Goal: Task Accomplishment & Management: Use online tool/utility

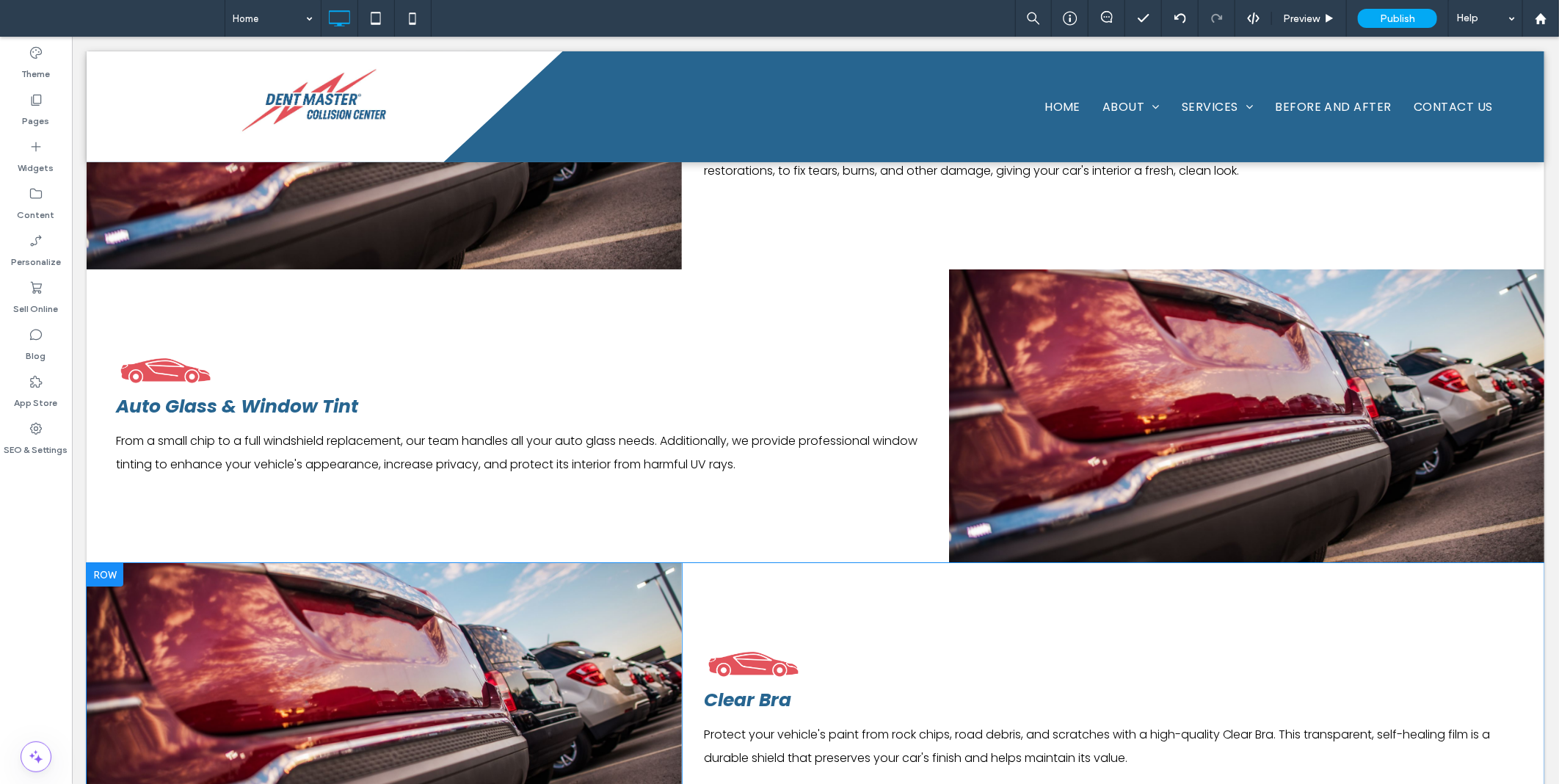
scroll to position [3103, 0]
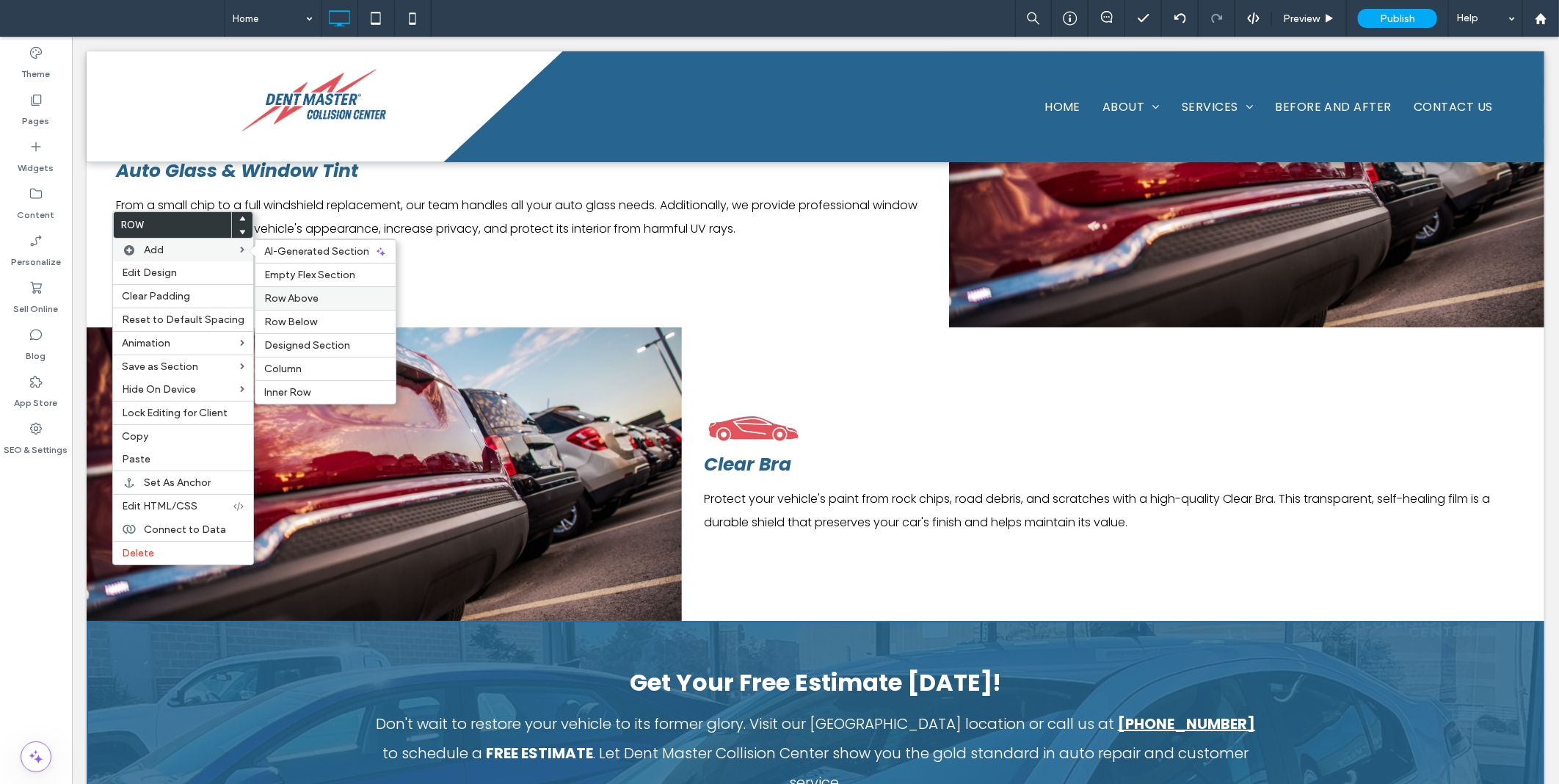
click at [303, 298] on span "Row Above" at bounding box center [291, 298] width 55 height 12
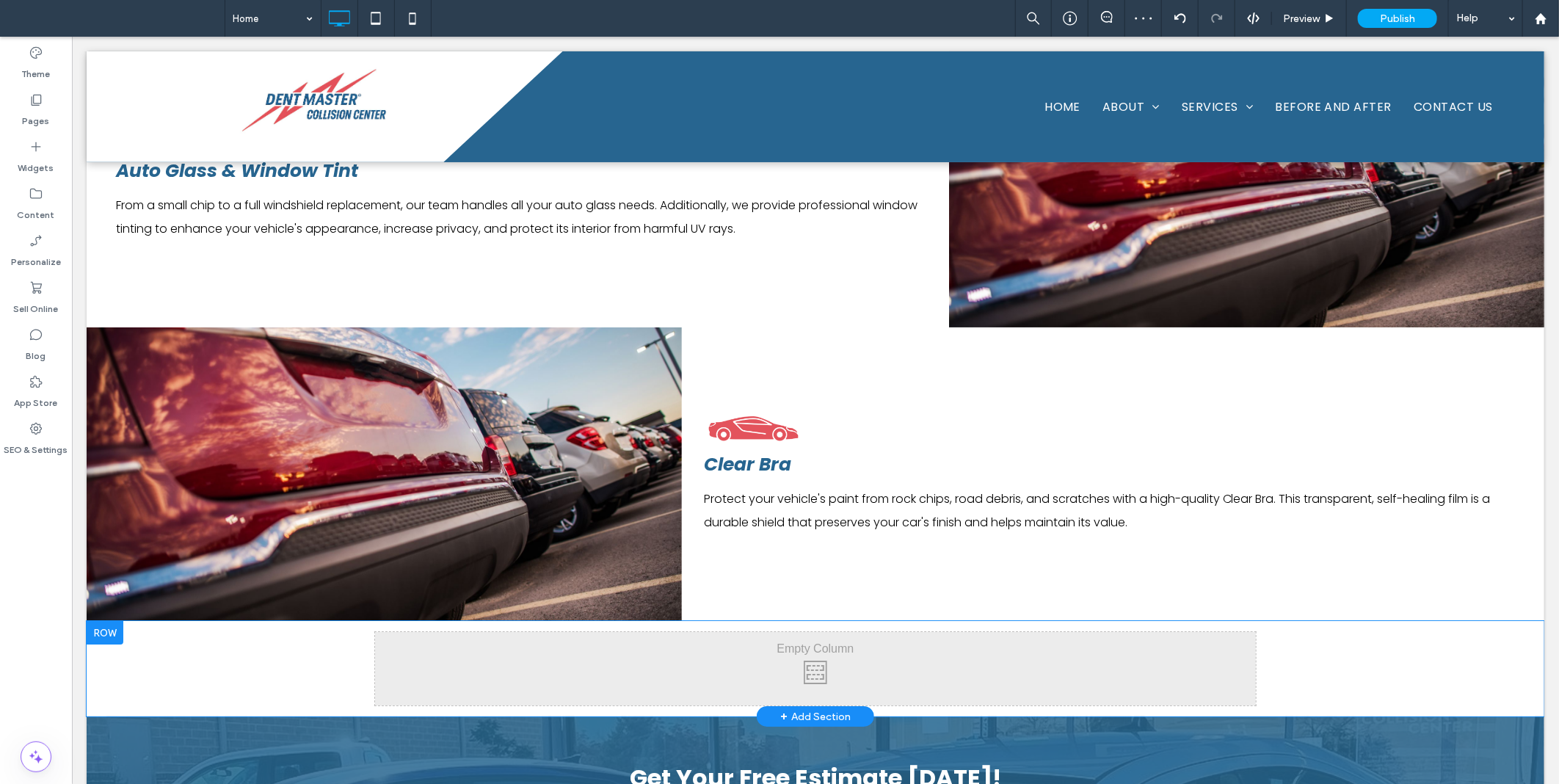
click at [244, 620] on div "Click To Paste Click To Paste Row + Add Section" at bounding box center [815, 668] width 1458 height 95
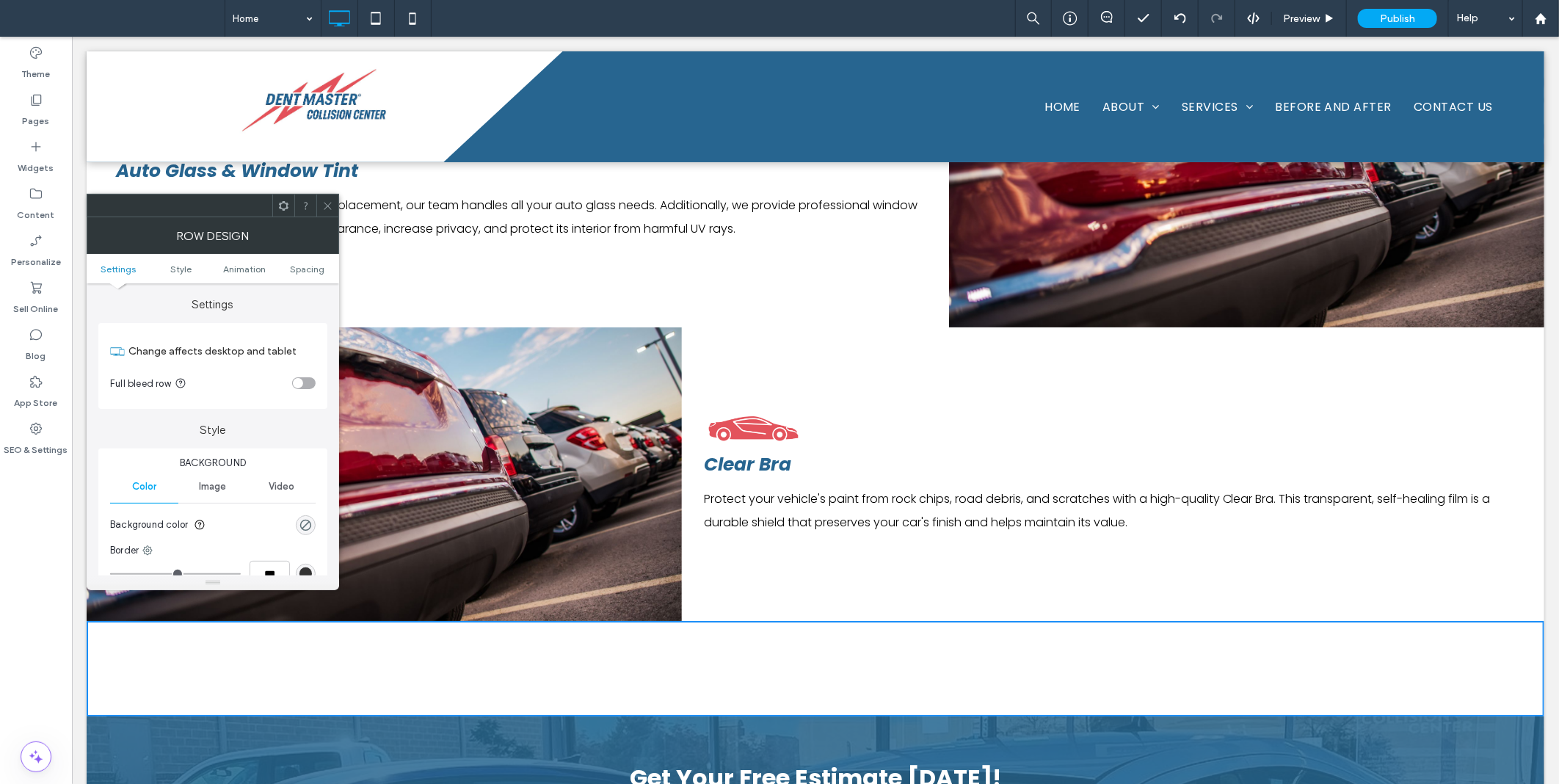
click at [307, 538] on section "Background color" at bounding box center [213, 525] width 206 height 37
click at [307, 529] on use "rgba(0, 0, 0, 0)" at bounding box center [306, 524] width 11 height 11
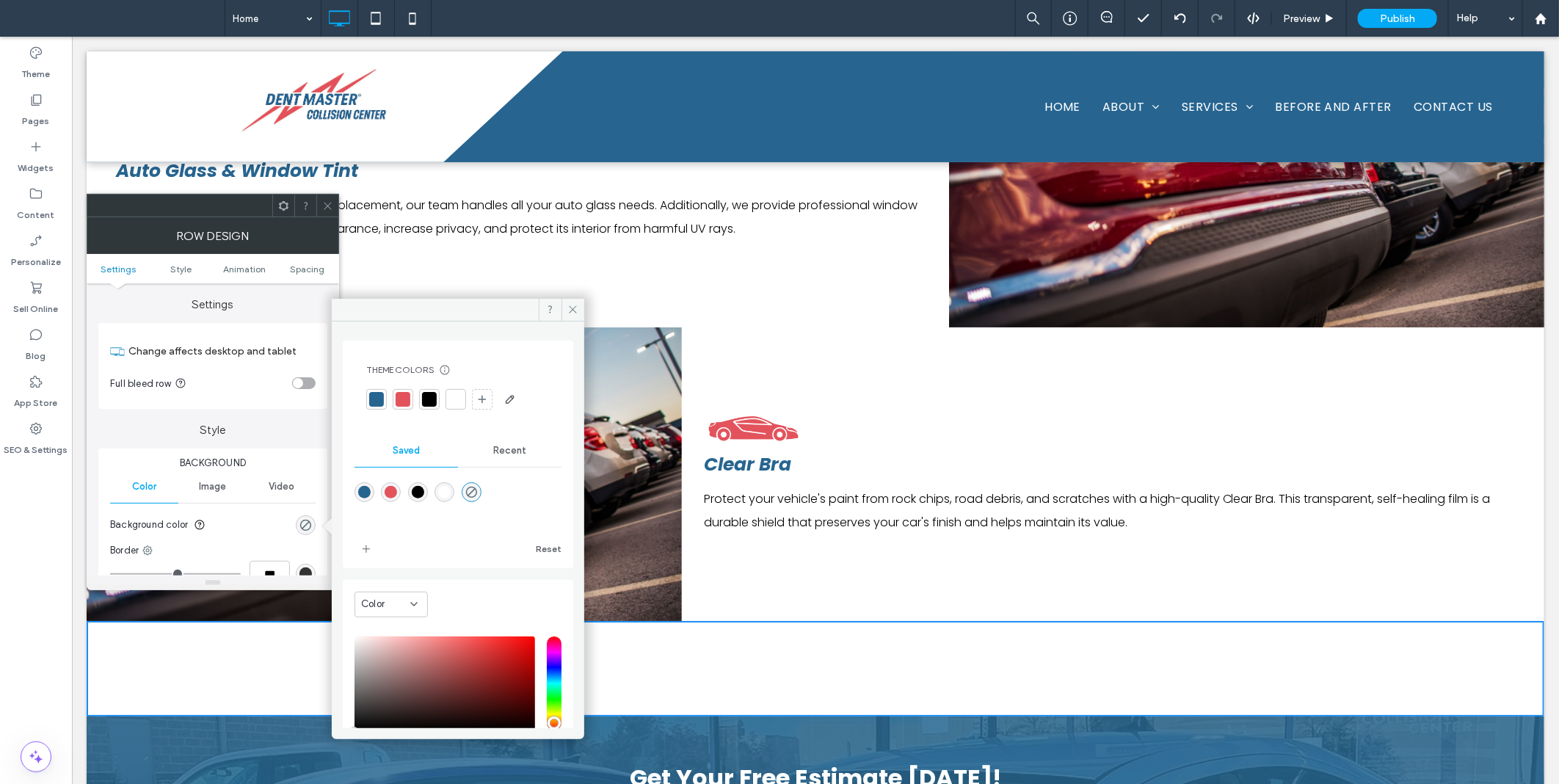
click at [330, 203] on icon at bounding box center [327, 206] width 11 height 11
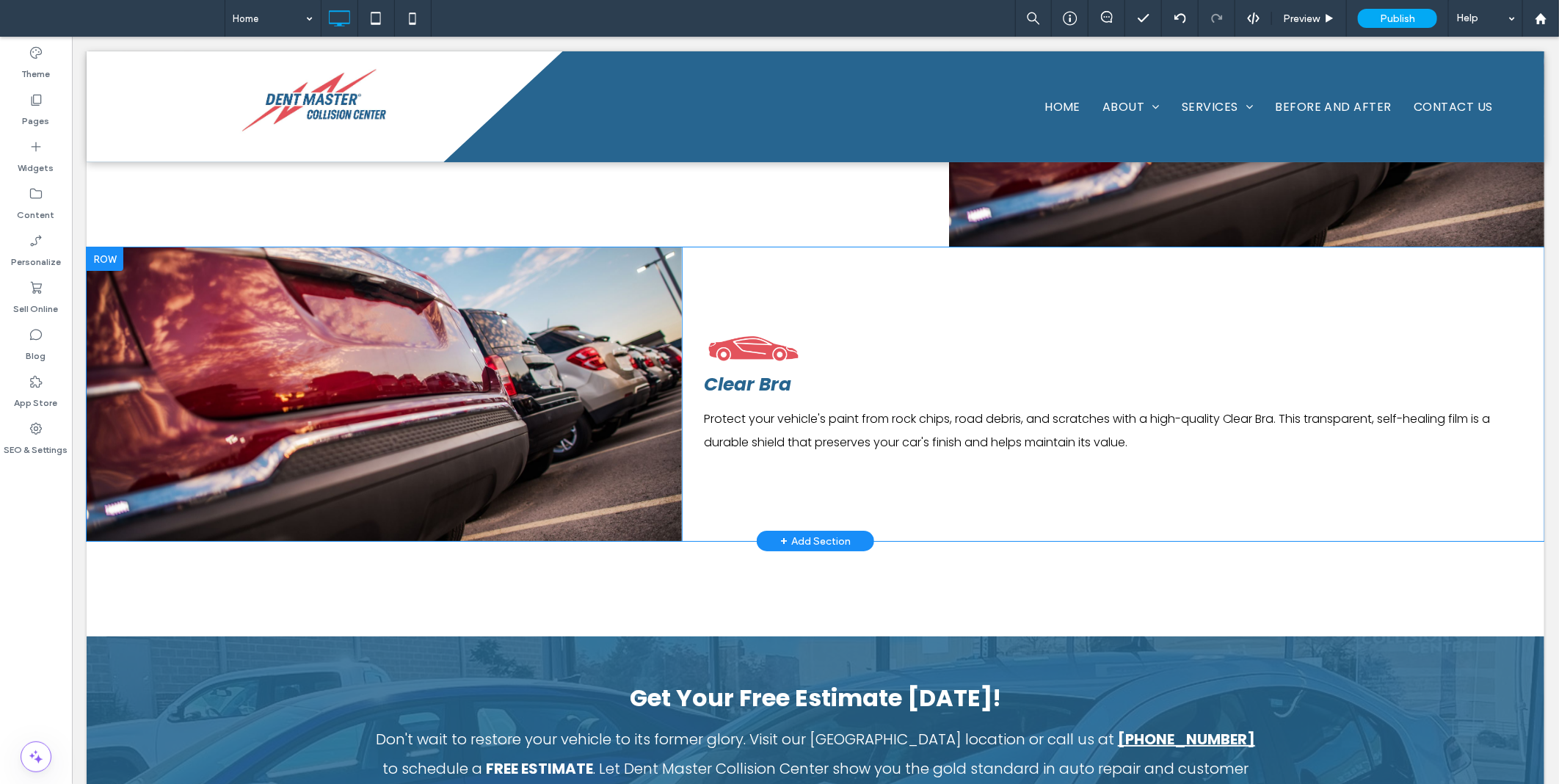
scroll to position [3238, 0]
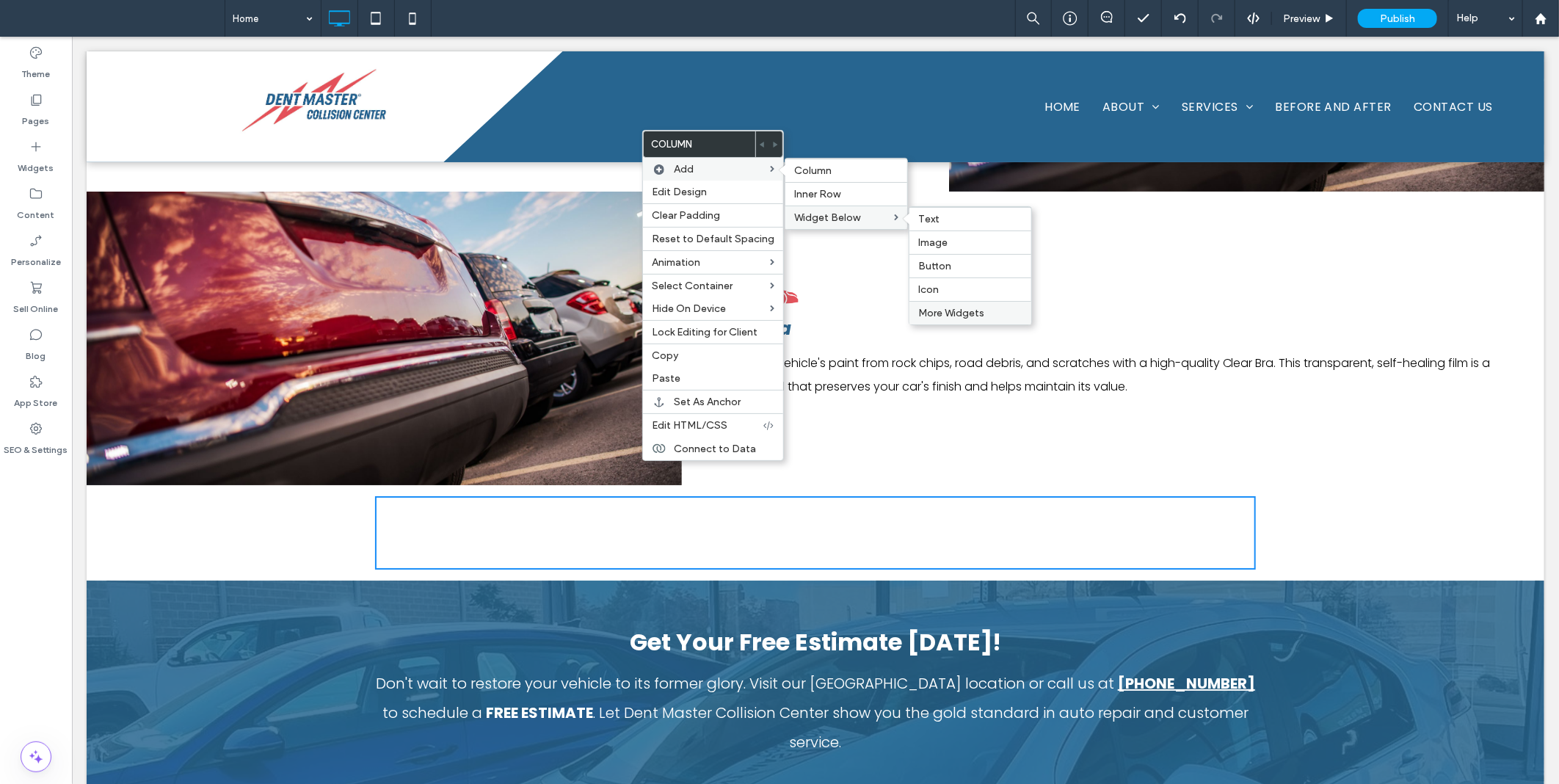
click at [947, 310] on span "More Widgets" at bounding box center [951, 313] width 66 height 12
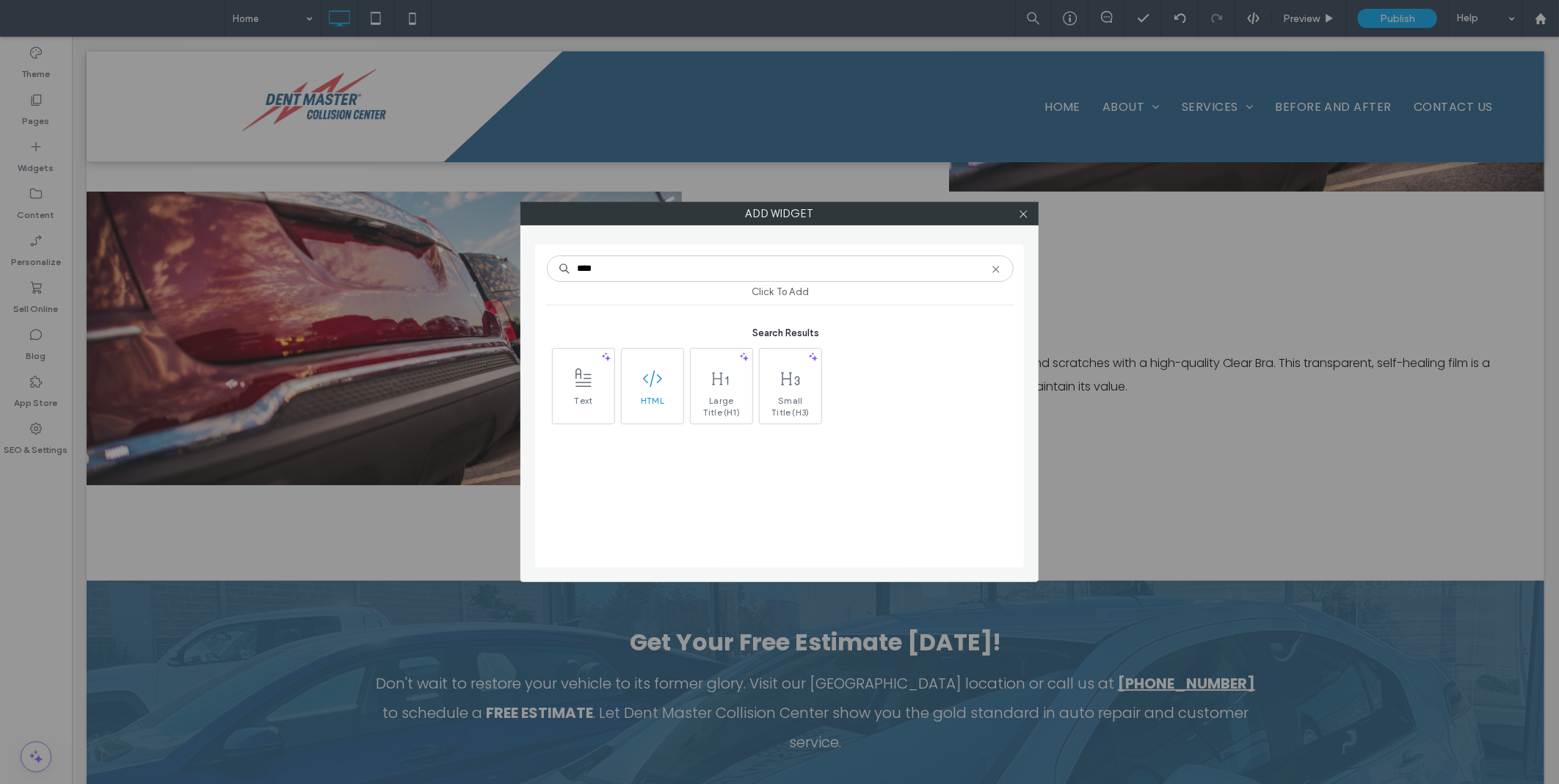
type input "****"
click at [653, 377] on use at bounding box center [652, 378] width 19 height 17
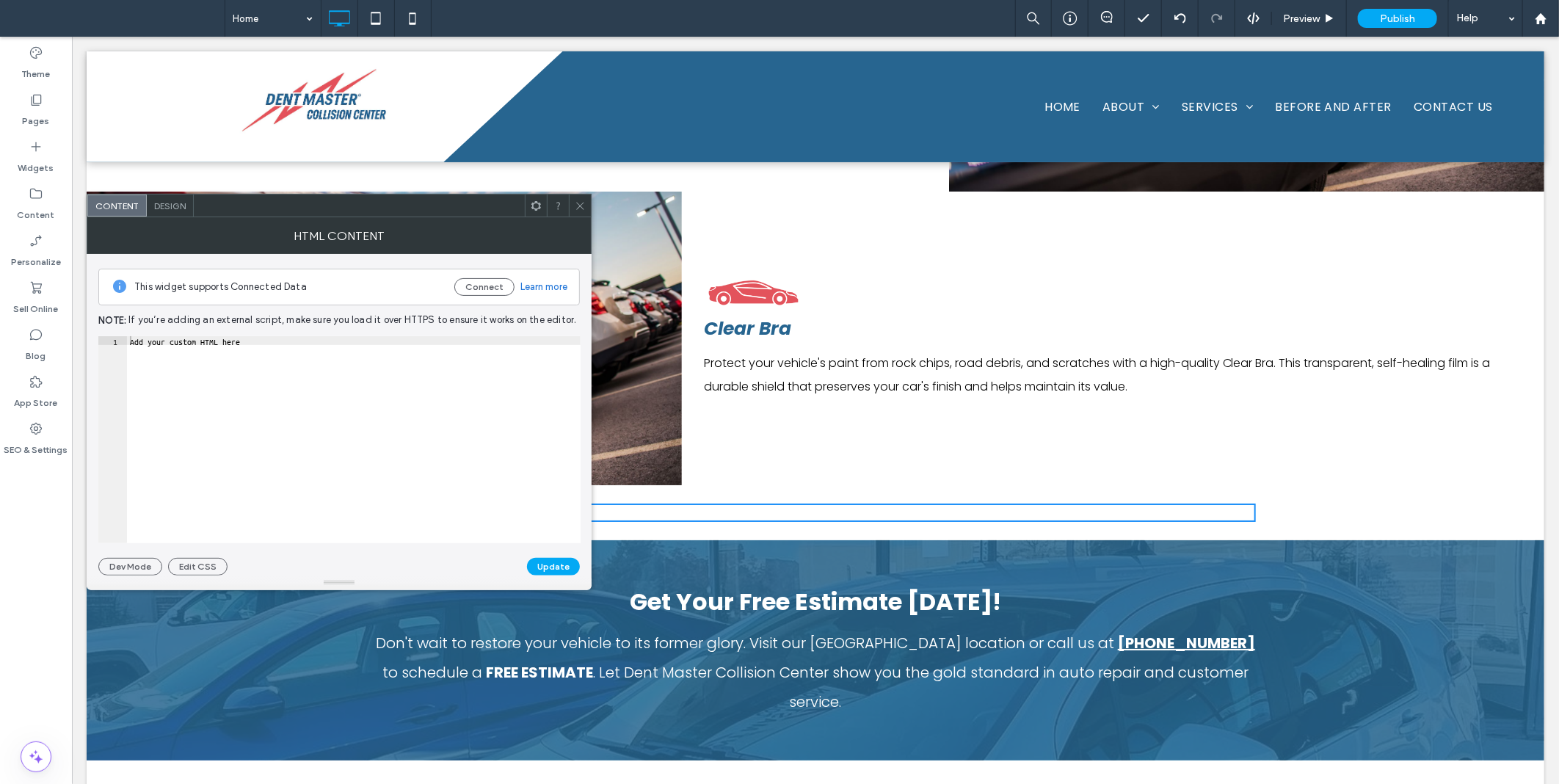
click at [269, 406] on div "Add your custom HTML here" at bounding box center [354, 449] width 454 height 225
click at [548, 558] on button "Update" at bounding box center [553, 566] width 53 height 18
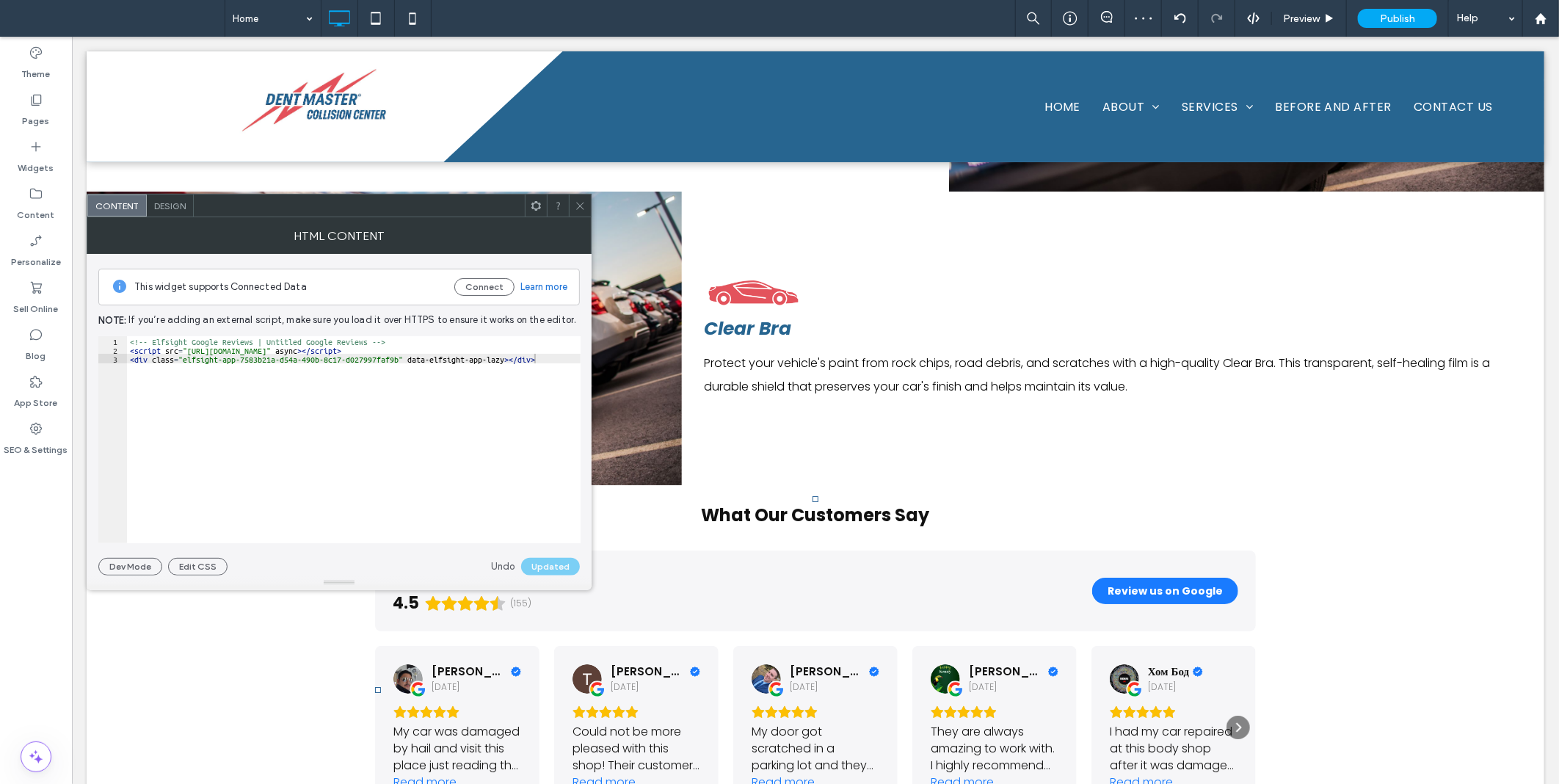
click at [582, 204] on icon at bounding box center [580, 206] width 11 height 11
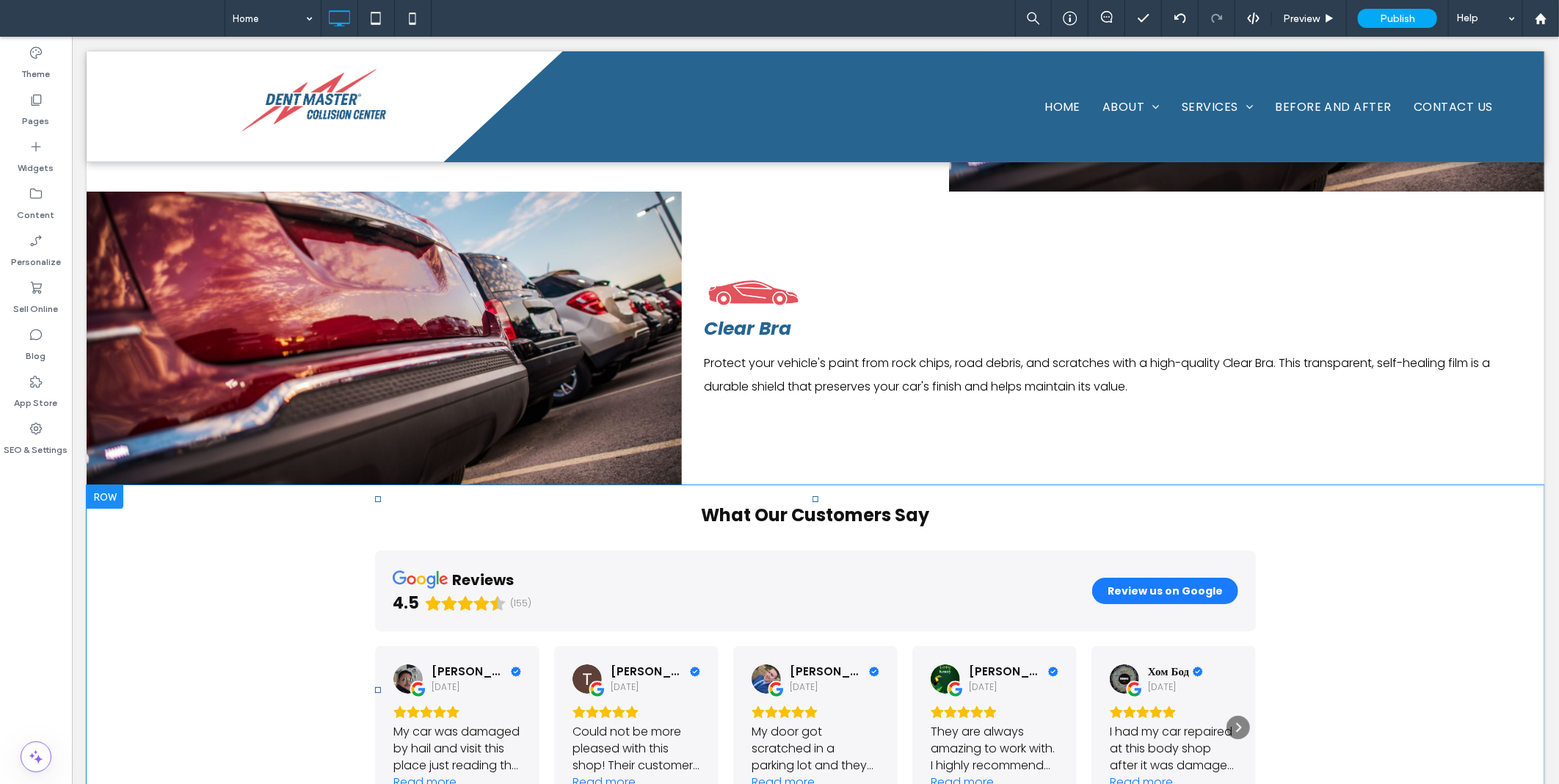
click at [317, 554] on div "Click To Paste Click To Paste What Our Customers Say reviews 4.5 (155) Review u…" at bounding box center [815, 689] width 1458 height 410
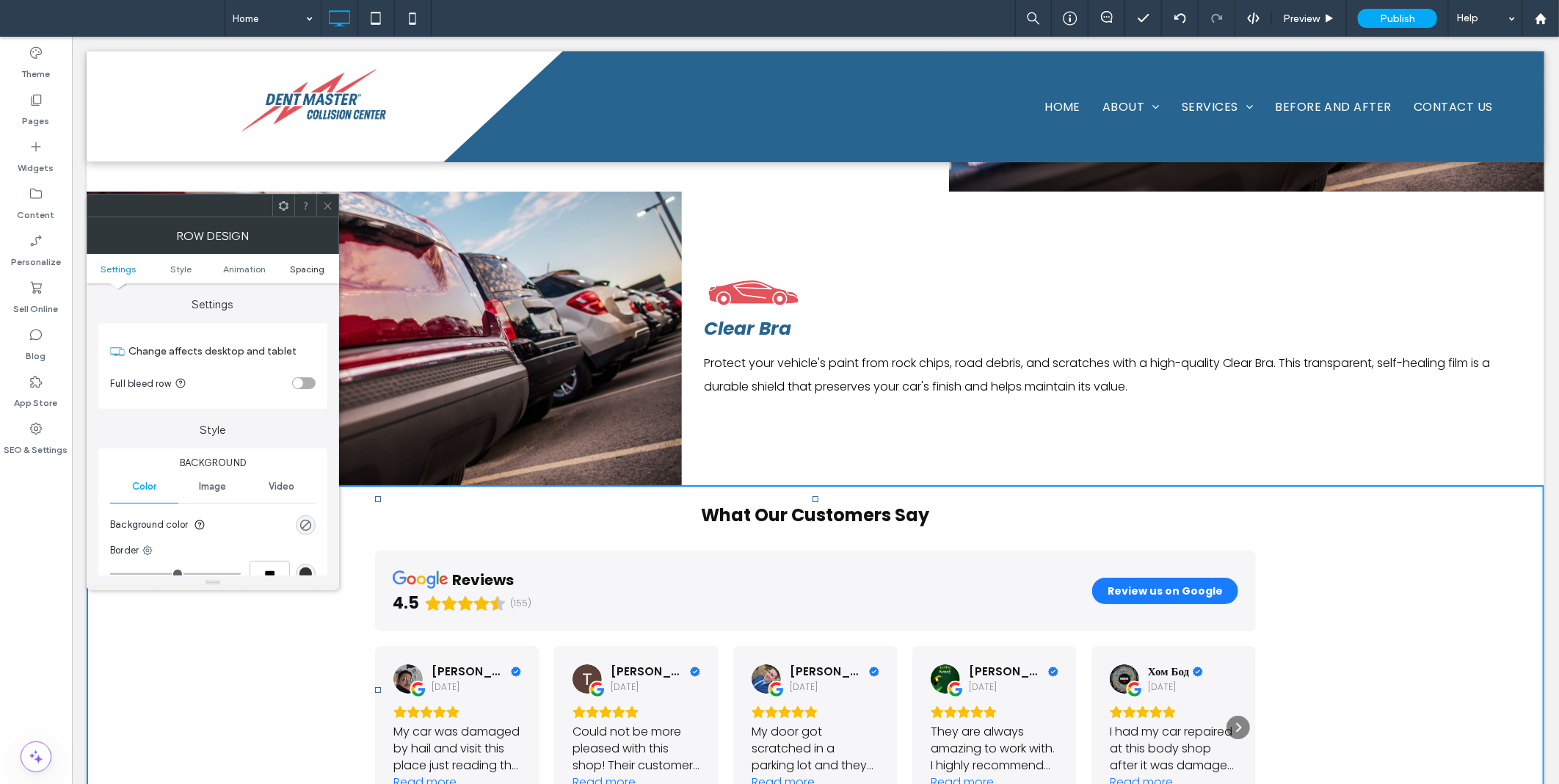
click at [310, 268] on span "Spacing" at bounding box center [307, 269] width 35 height 11
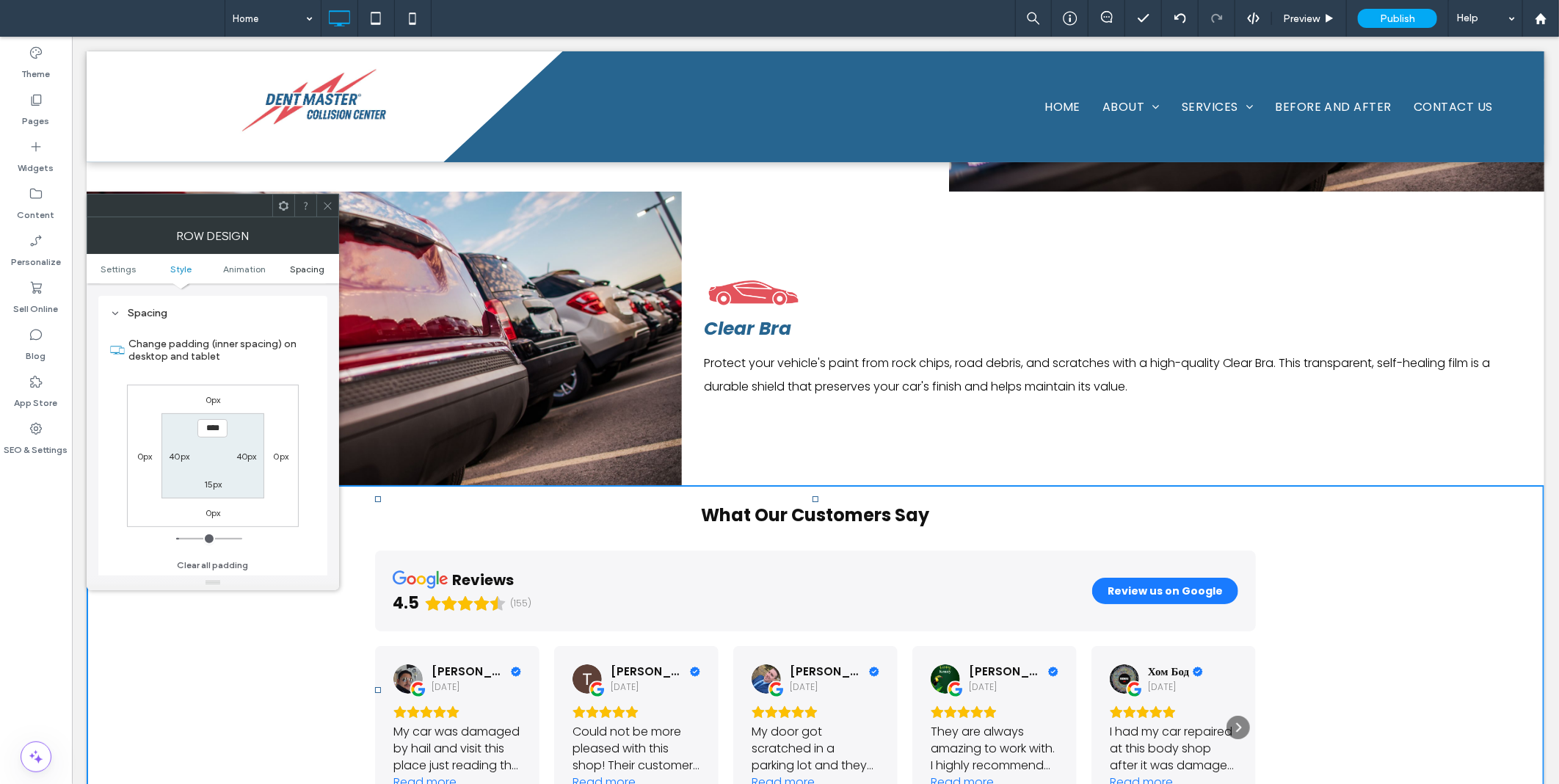
scroll to position [414, 0]
type input "***"
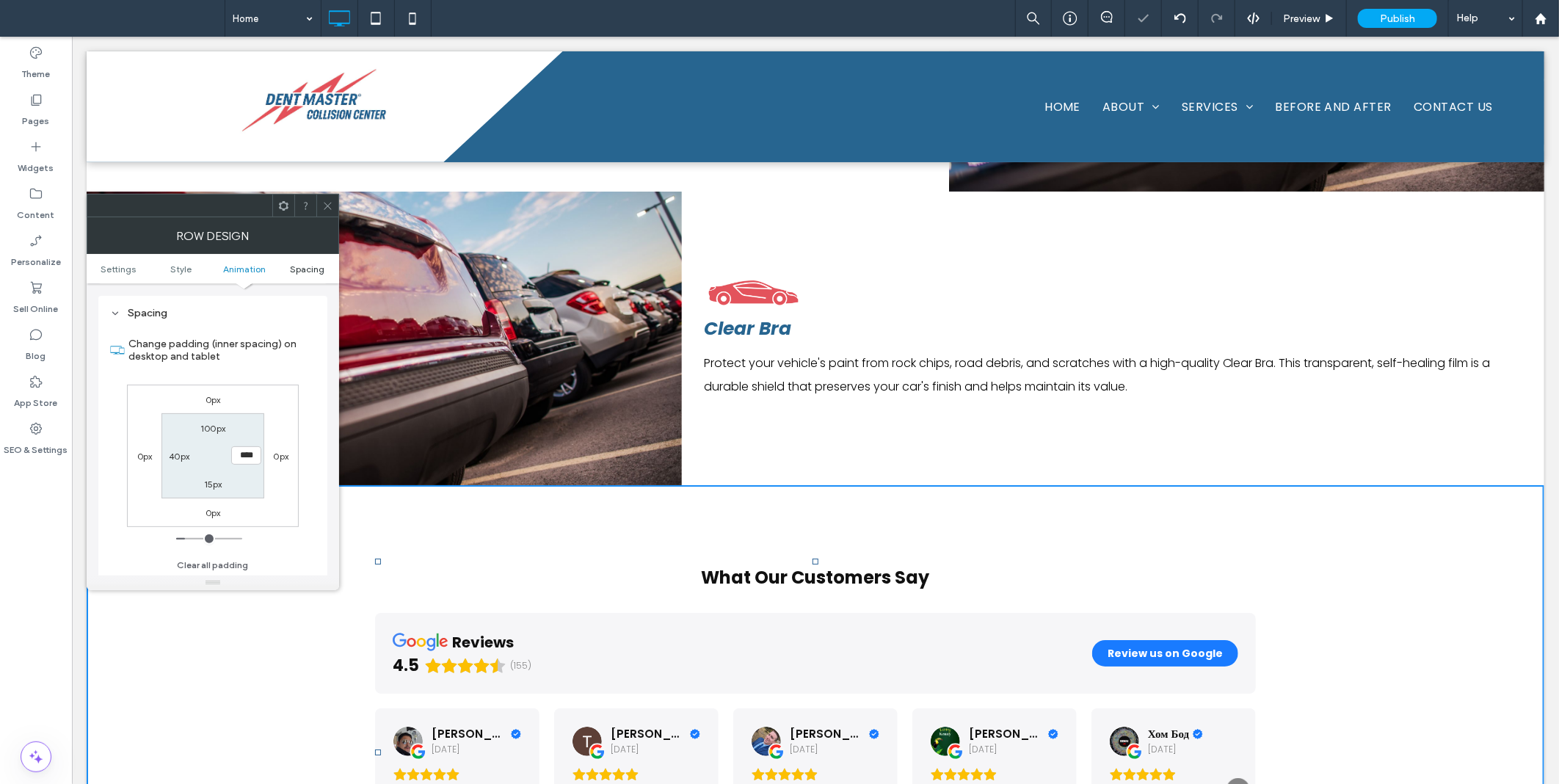
type input "**"
type input "***"
type input "*****"
click at [336, 206] on div at bounding box center [327, 206] width 22 height 22
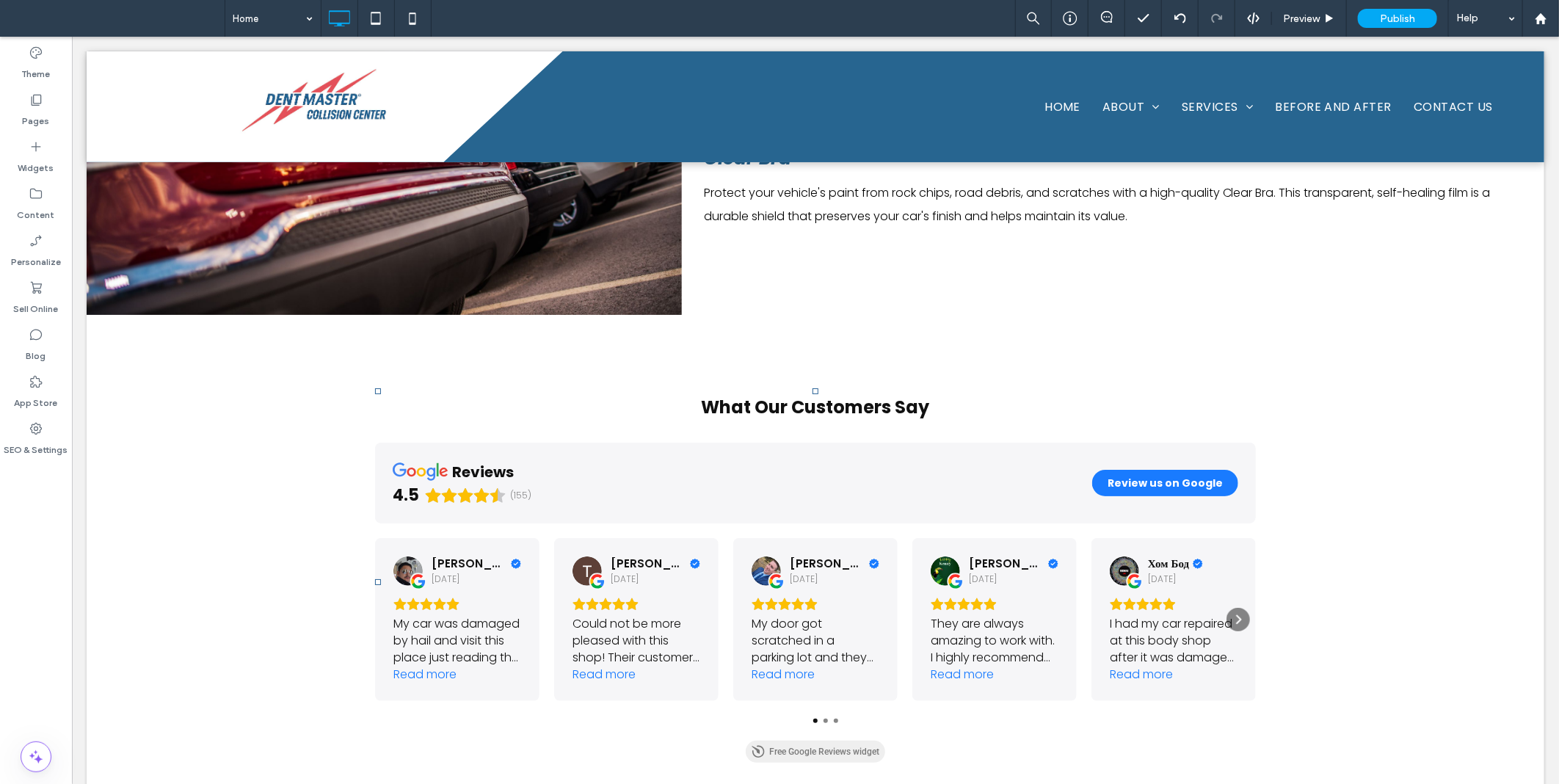
scroll to position [3511, 0]
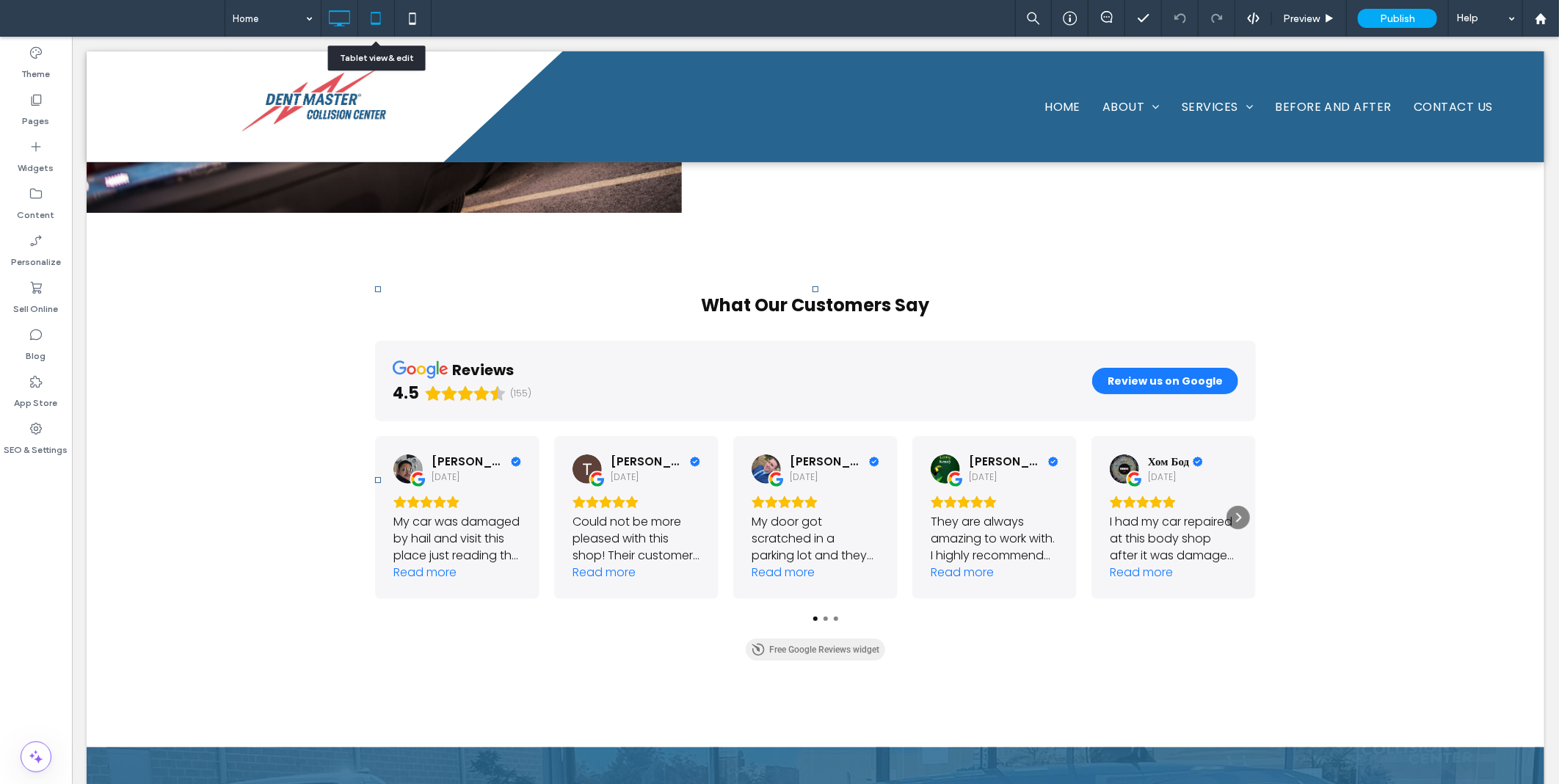
click at [365, 20] on icon at bounding box center [376, 18] width 29 height 29
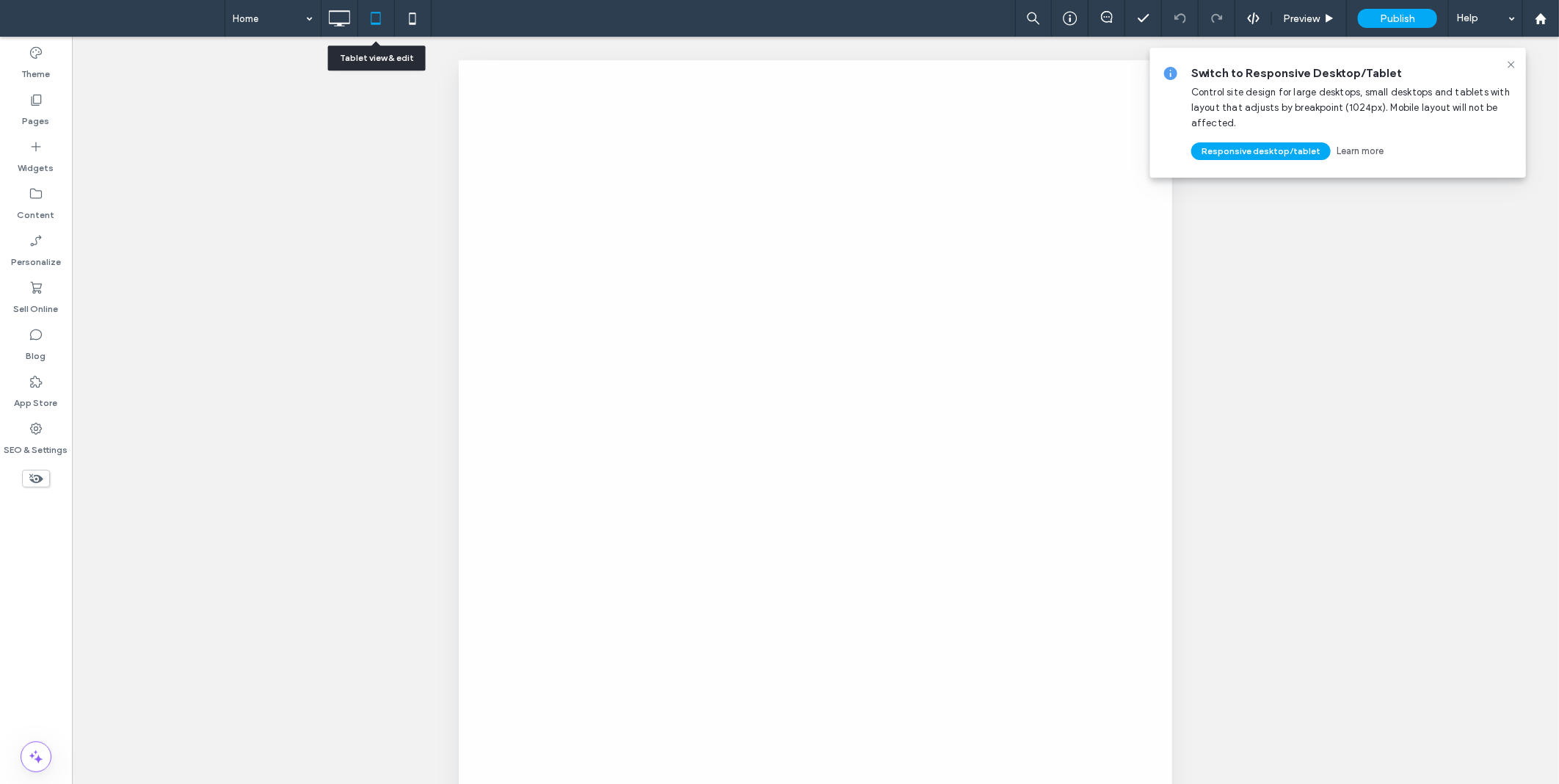
scroll to position [0, 0]
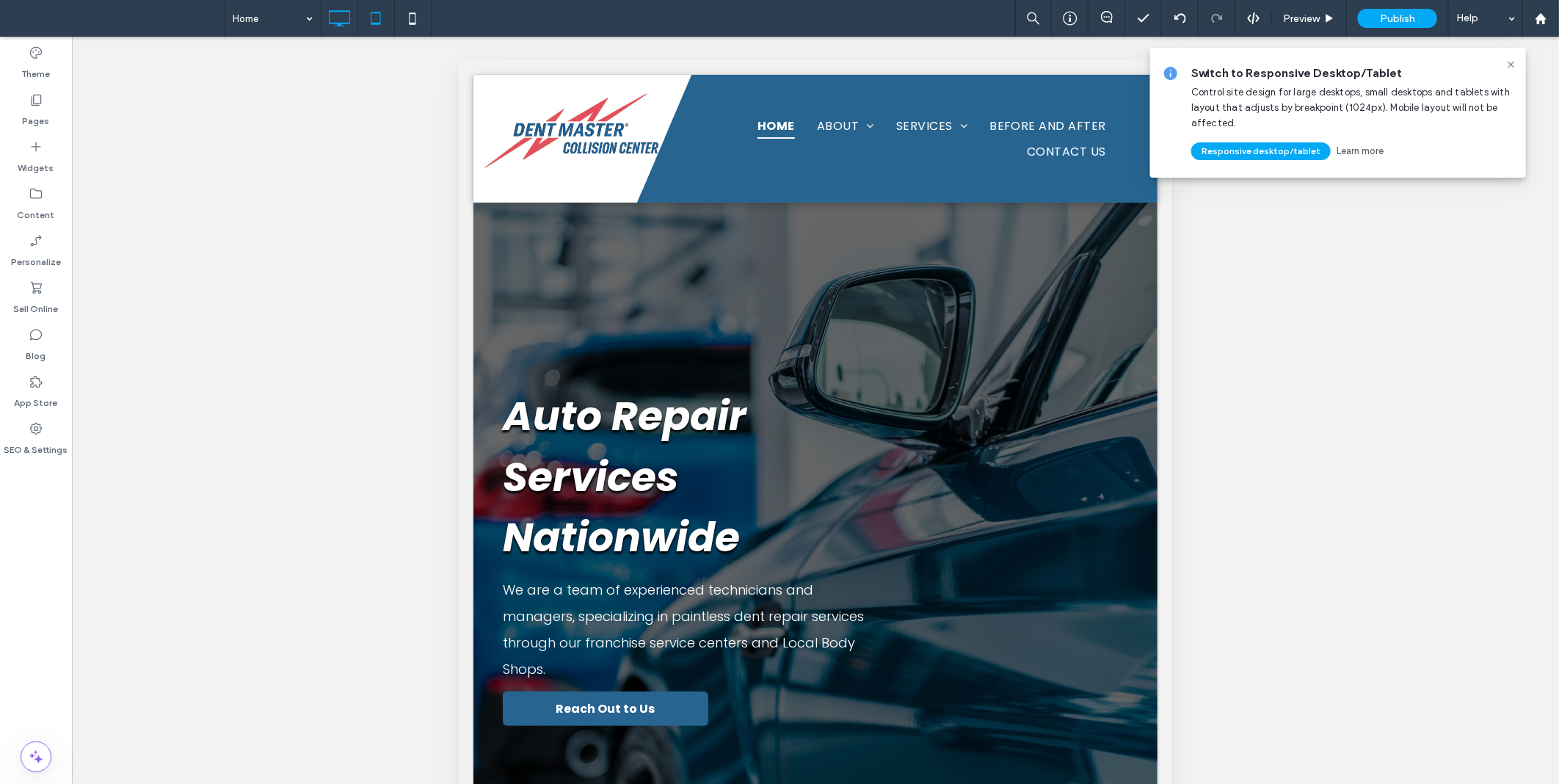
click at [349, 13] on icon at bounding box center [339, 18] width 29 height 29
click at [339, 21] on icon at bounding box center [339, 18] width 29 height 29
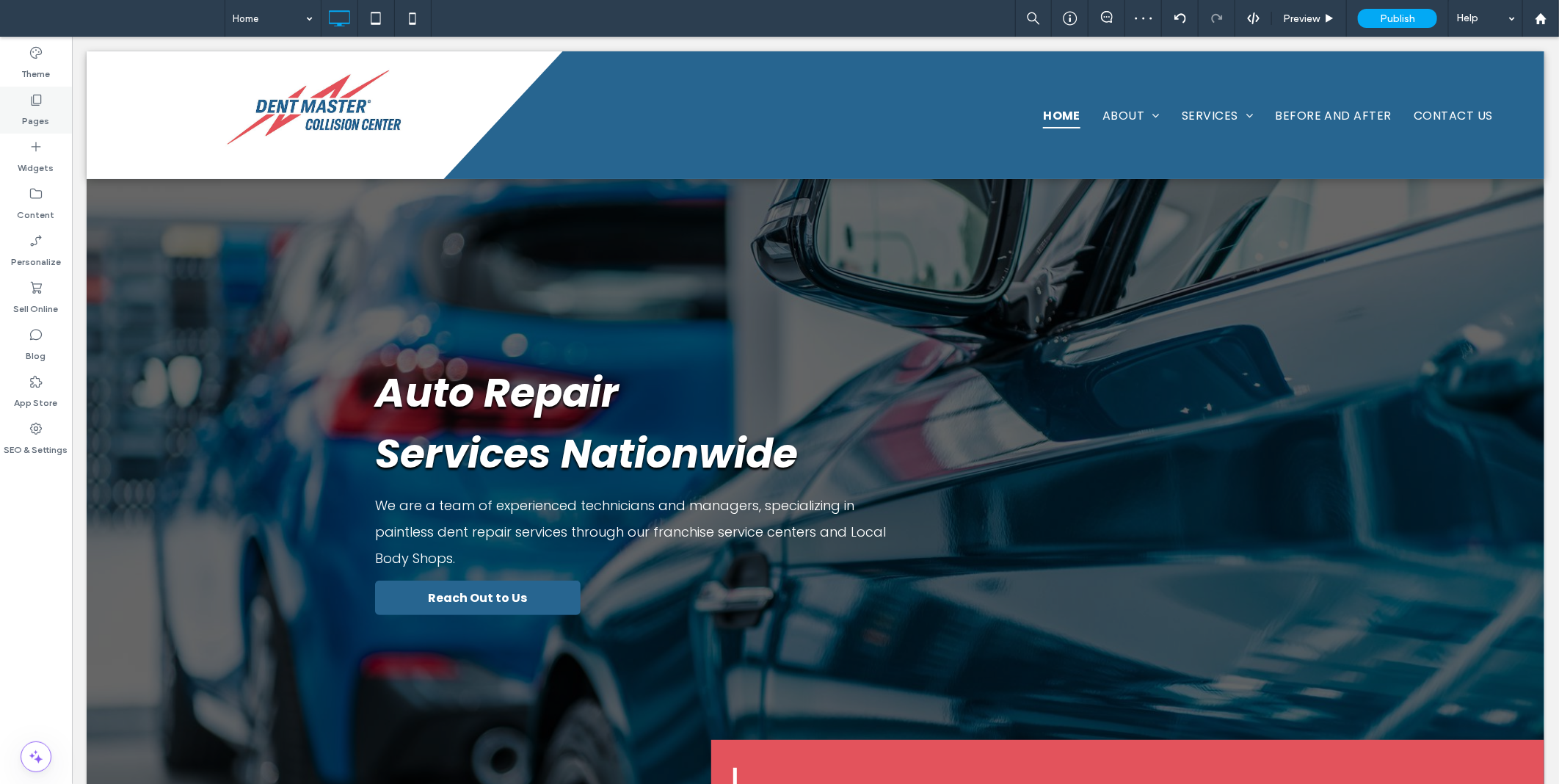
click at [25, 113] on label "Pages" at bounding box center [36, 117] width 27 height 21
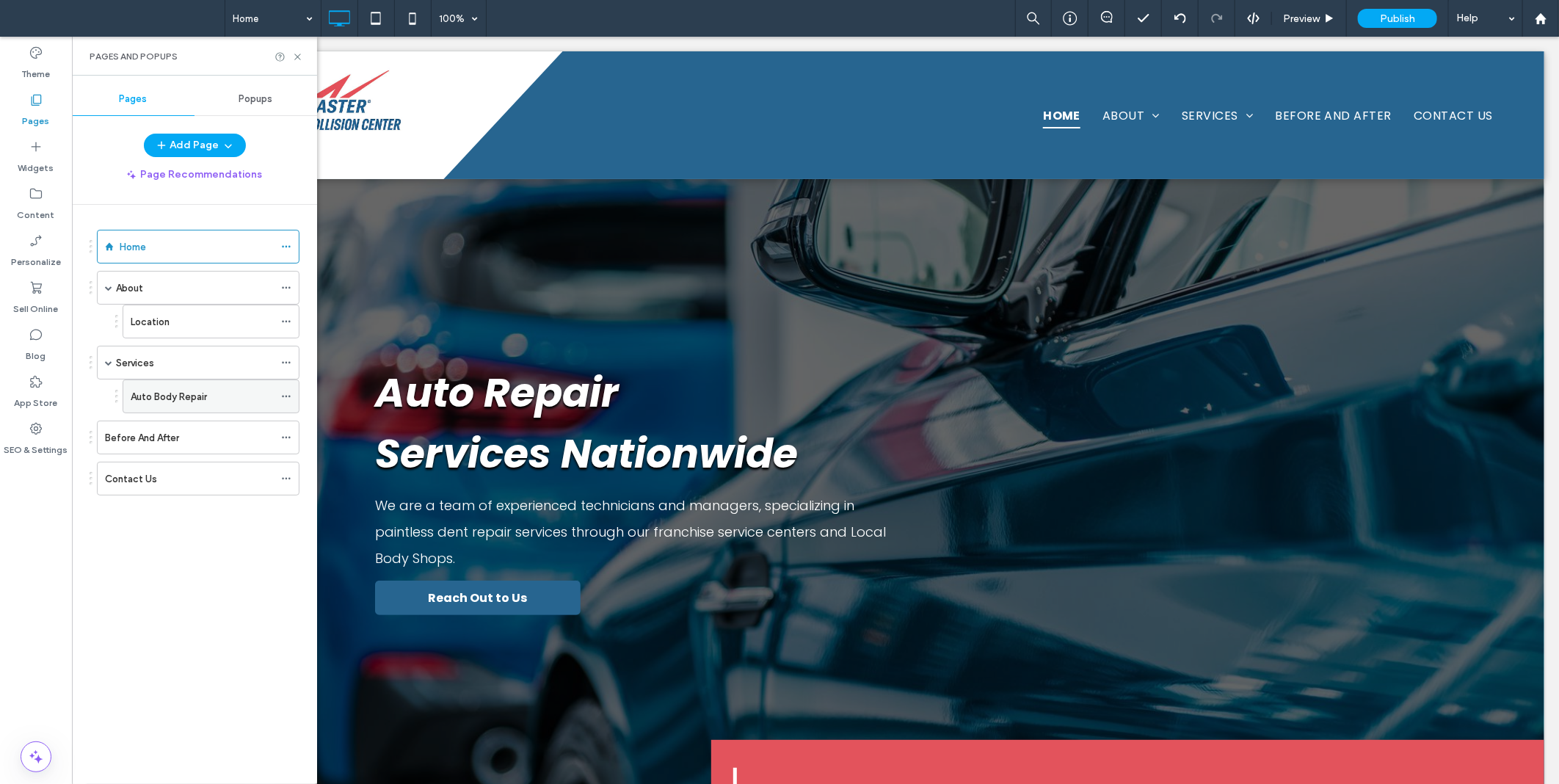
drag, startPoint x: 110, startPoint y: 545, endPoint x: 293, endPoint y: 414, distance: 225.1
click at [116, 541] on div "Home About Location Services Auto Body Repair Before And After Contact Us" at bounding box center [203, 491] width 227 height 571
click at [287, 400] on icon at bounding box center [286, 396] width 10 height 10
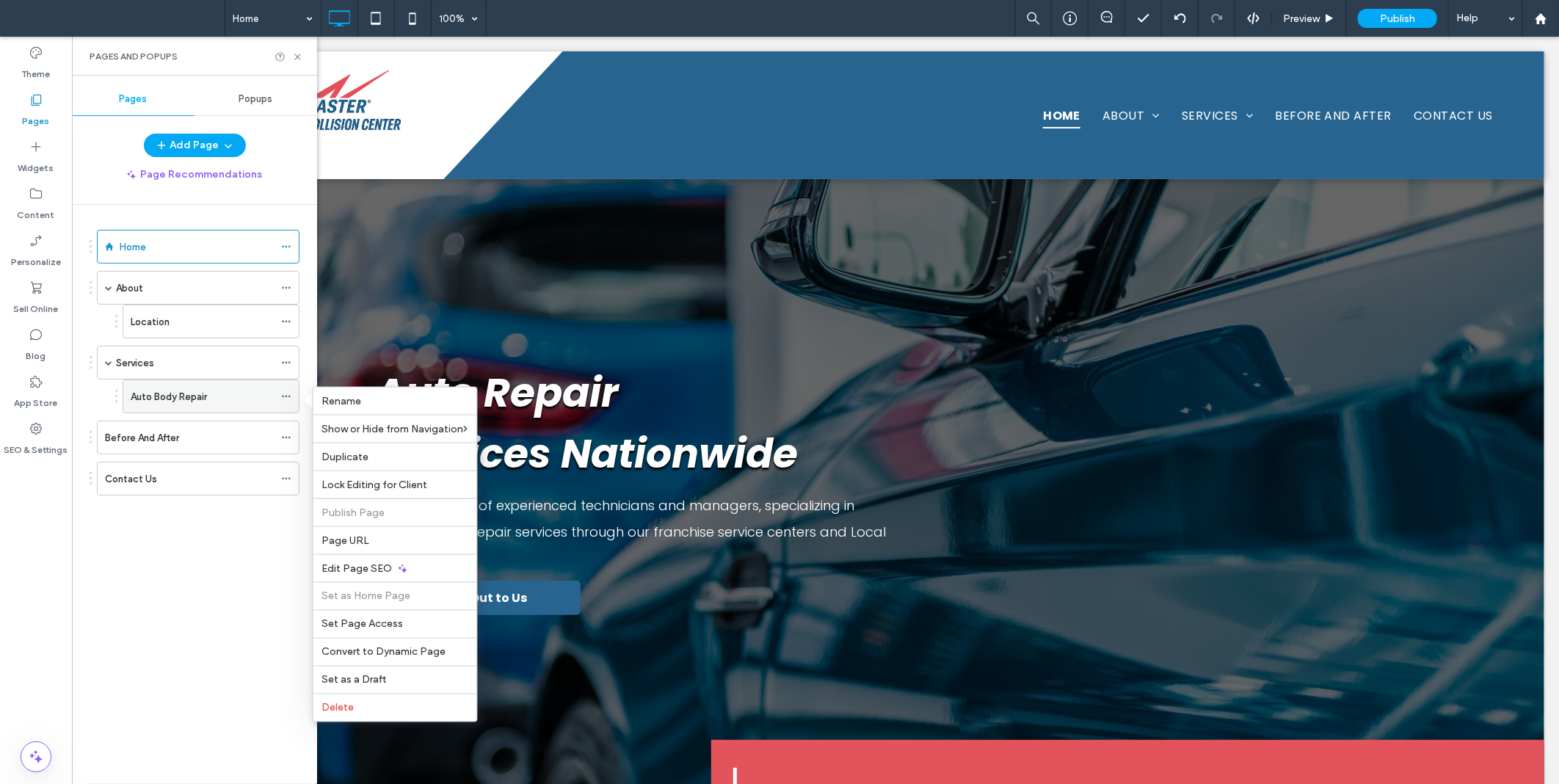
click at [287, 397] on use at bounding box center [286, 397] width 8 height 2
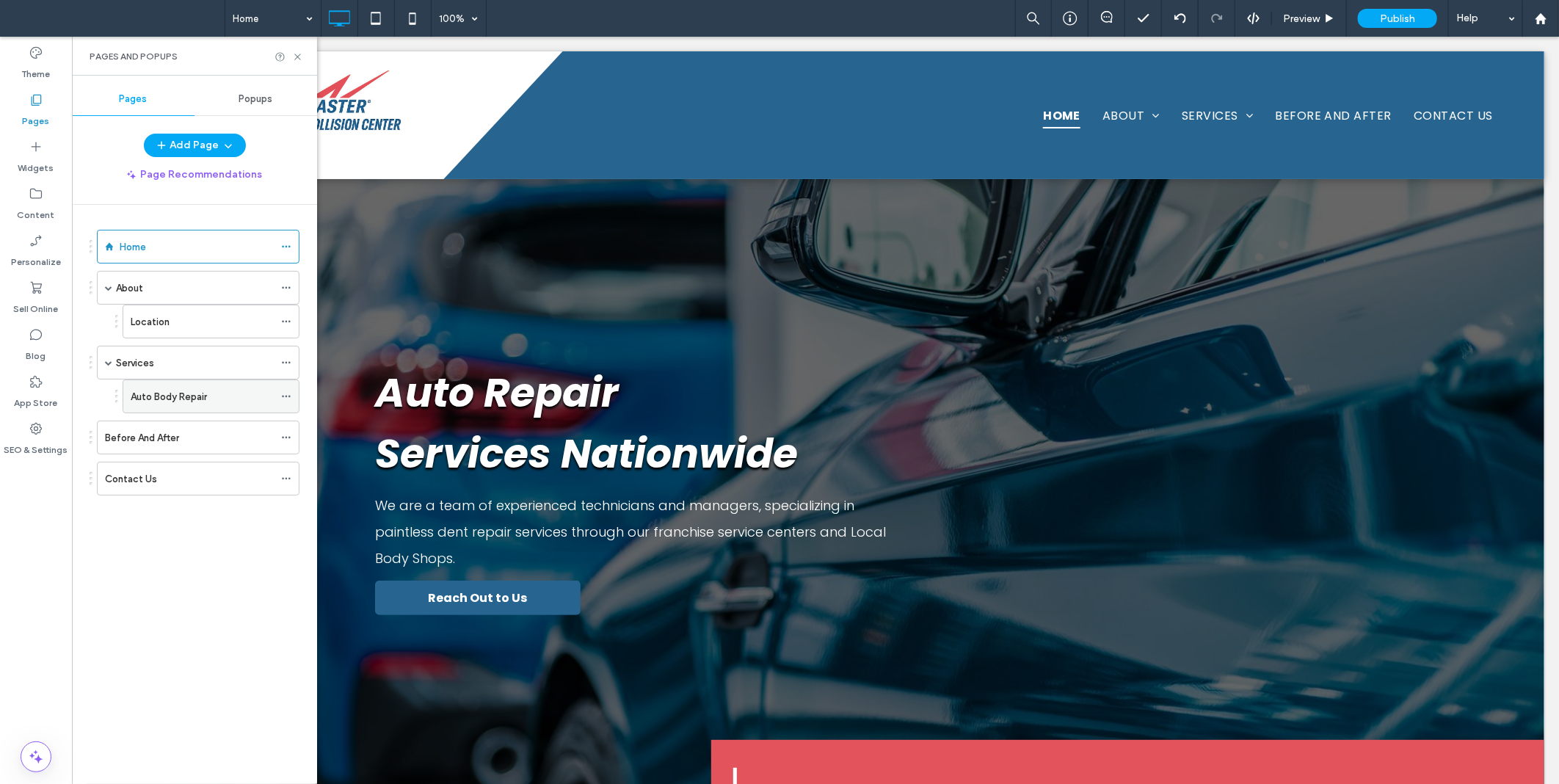
click at [290, 395] on icon at bounding box center [286, 396] width 10 height 10
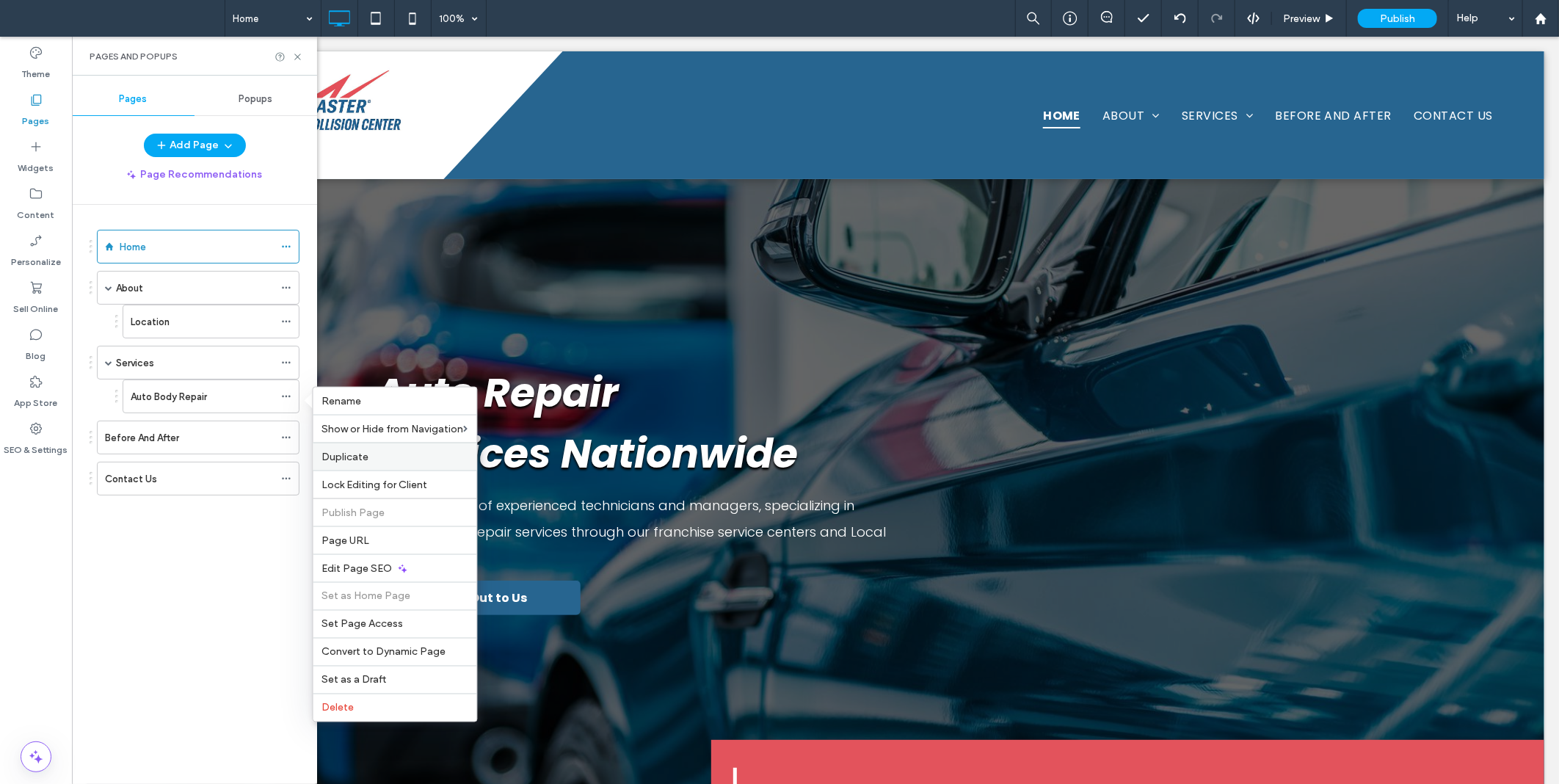
click at [375, 451] on label "Duplicate" at bounding box center [395, 457] width 146 height 12
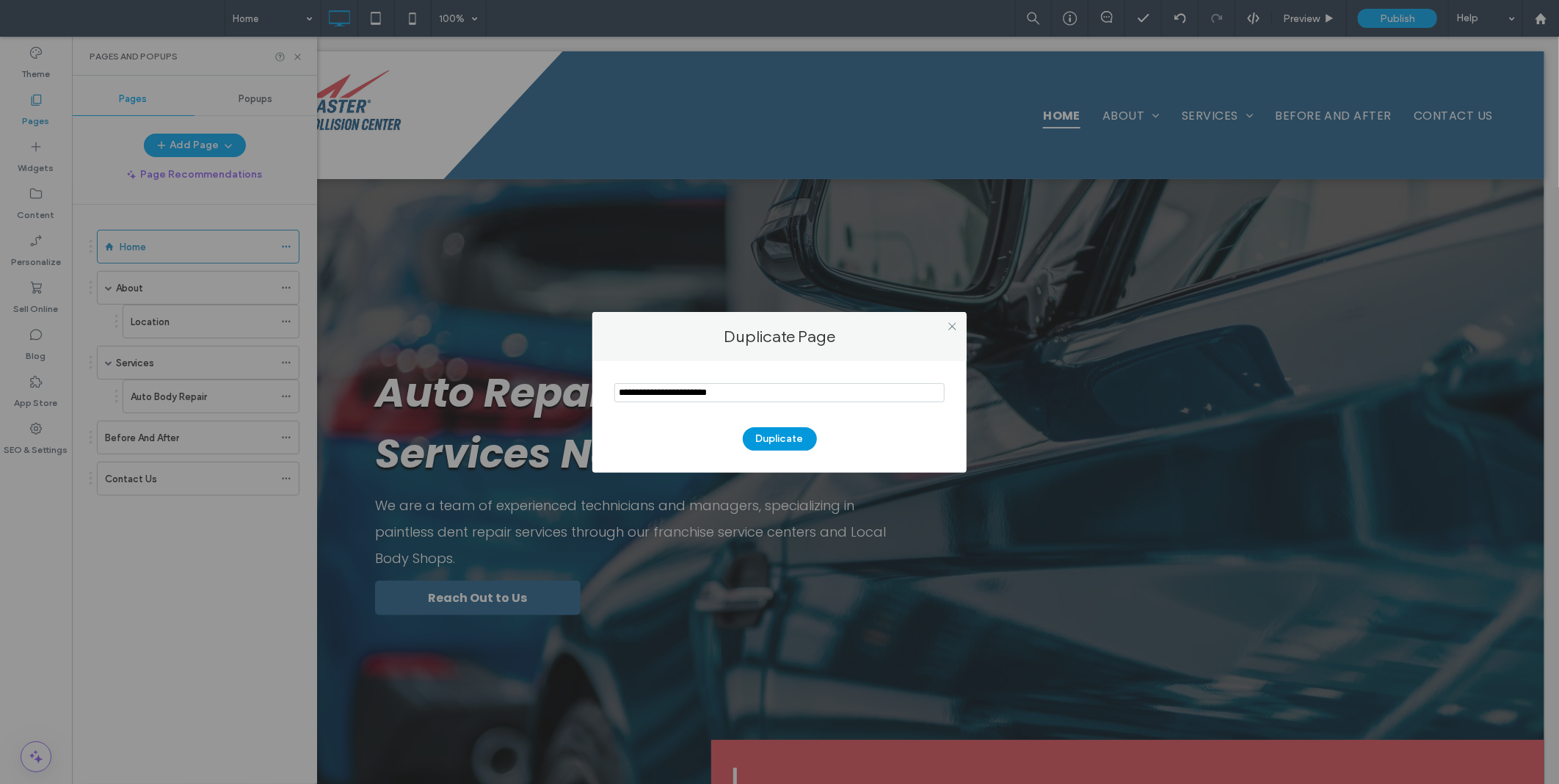
type input "**********"
click at [784, 435] on button "Duplicate" at bounding box center [780, 439] width 74 height 24
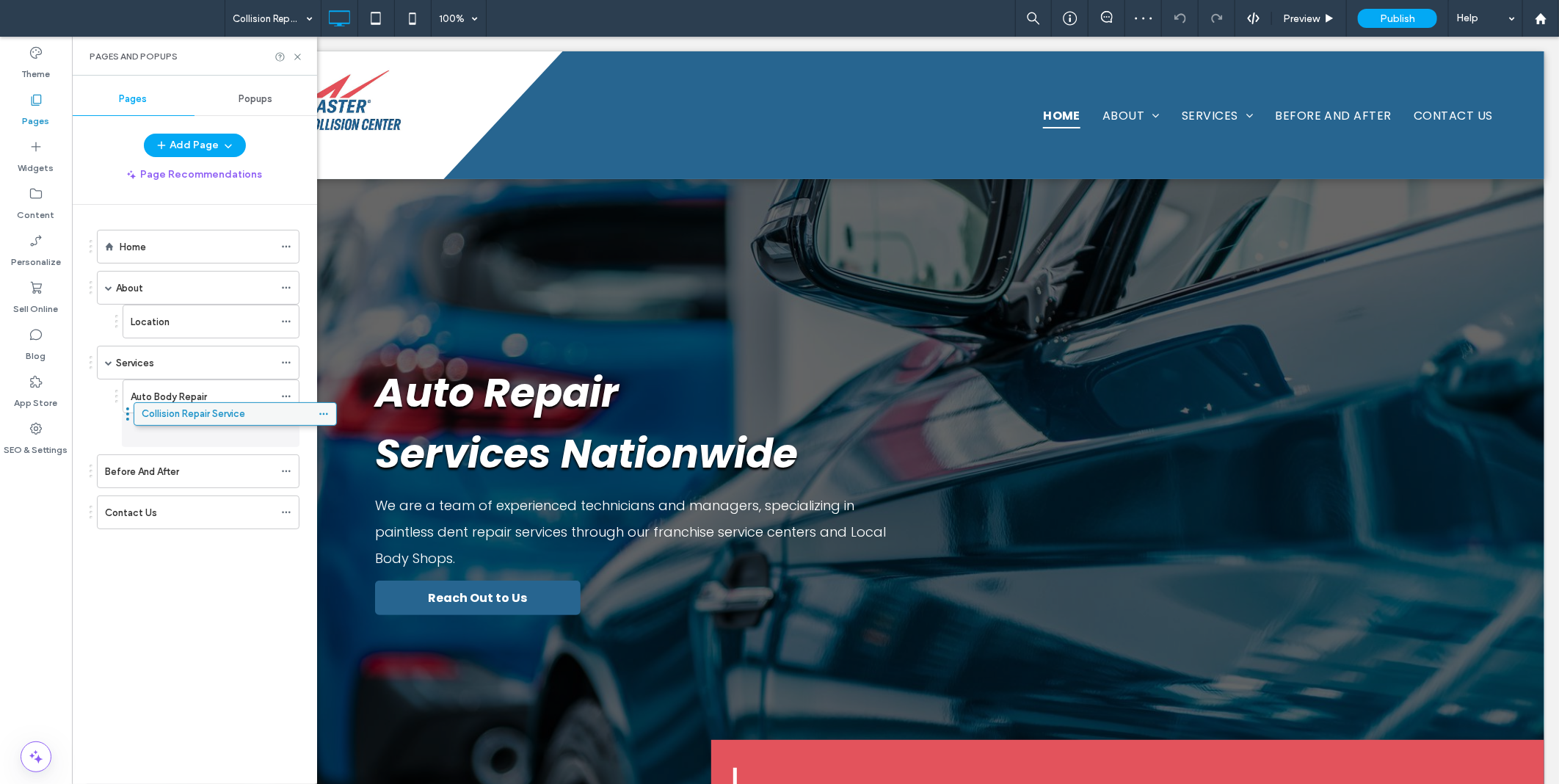
drag, startPoint x: 143, startPoint y: 521, endPoint x: 180, endPoint y: 419, distance: 108.5
click at [100, 558] on div "Home About Location Services Auto Body Repair Collision Repair Service Before A…" at bounding box center [194, 394] width 210 height 342
click at [293, 426] on div at bounding box center [290, 430] width 18 height 22
click at [290, 429] on icon at bounding box center [286, 430] width 10 height 10
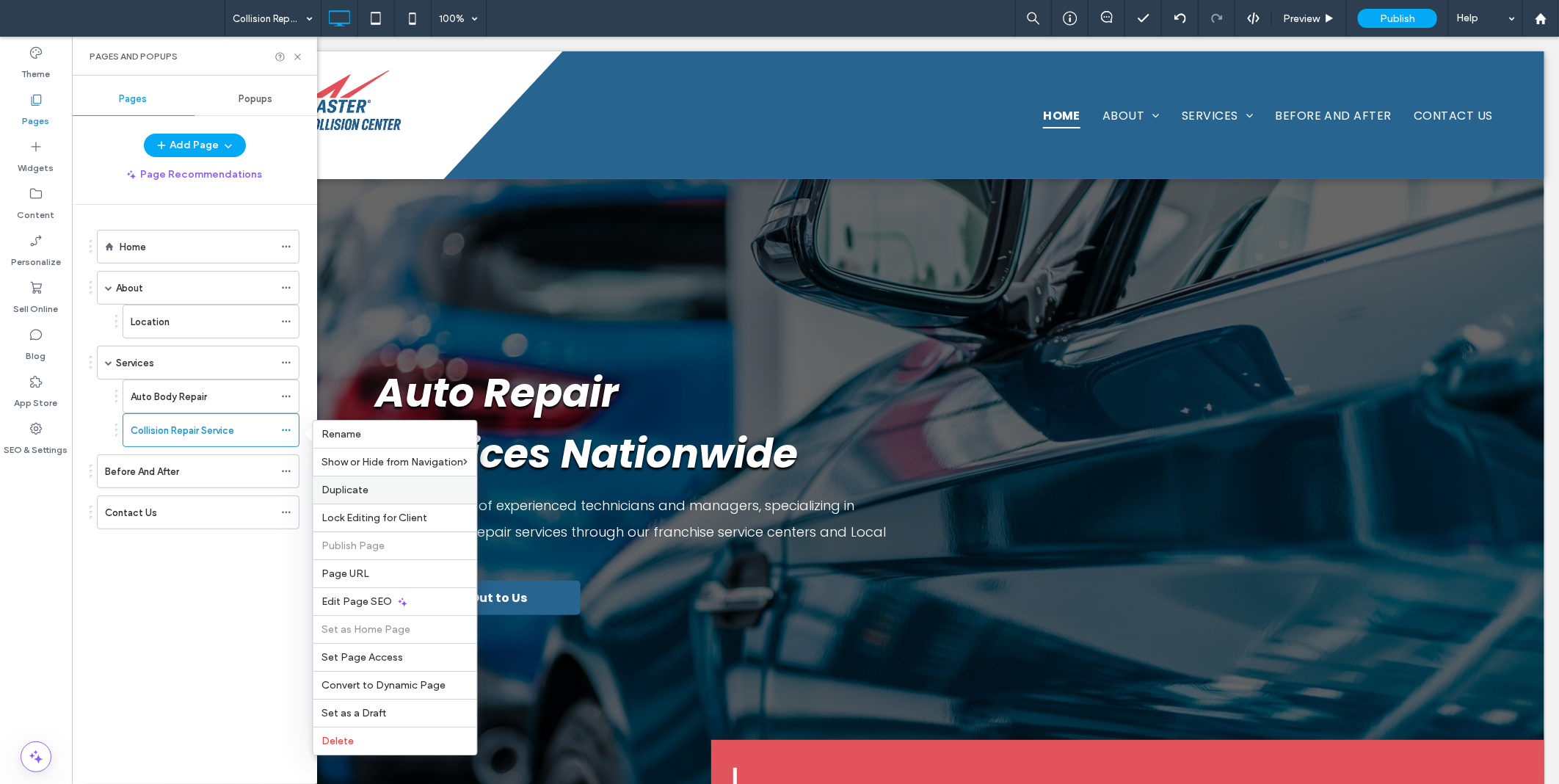
click at [361, 494] on span "Duplicate" at bounding box center [345, 490] width 47 height 12
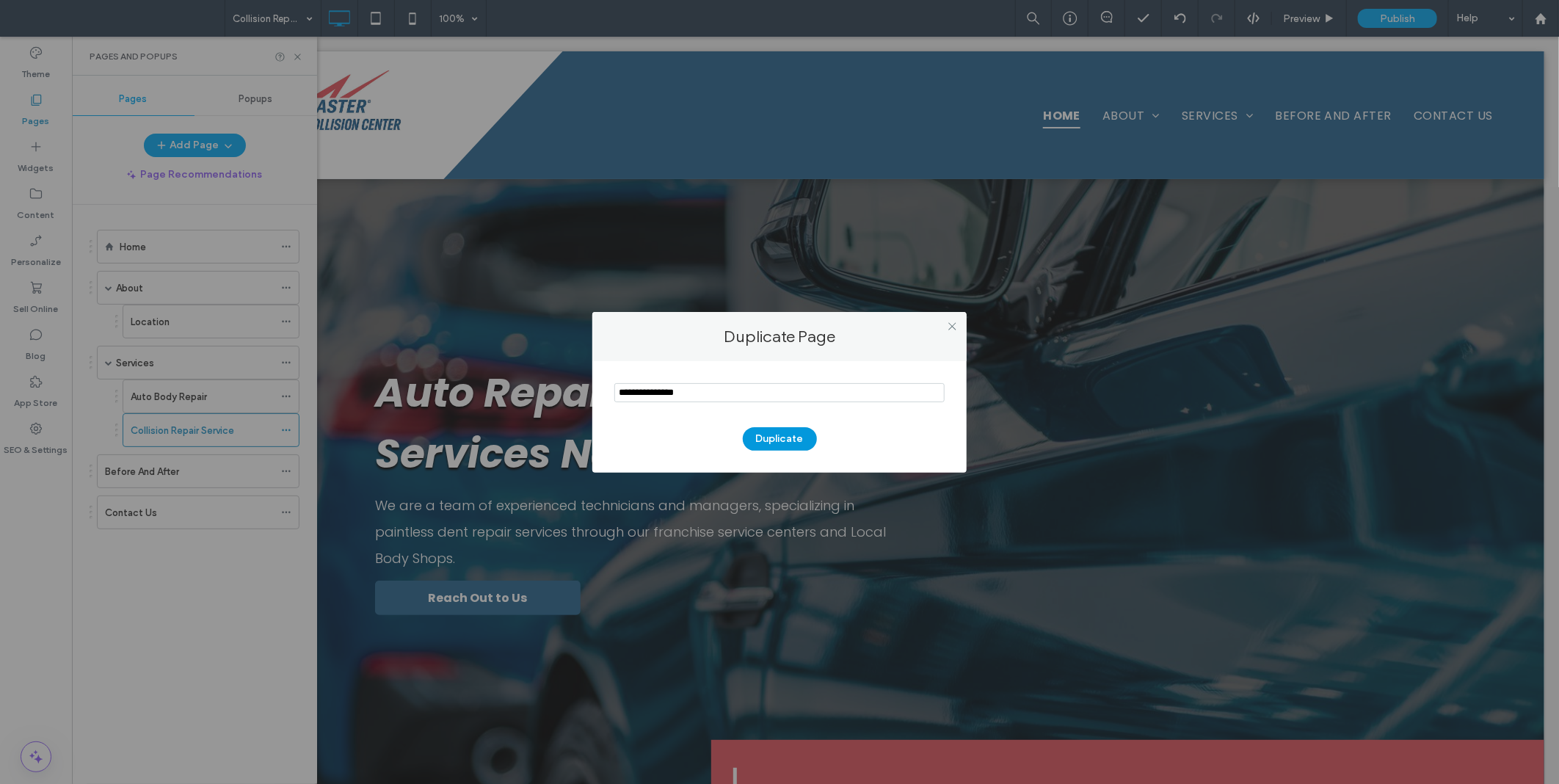
type input "**********"
click at [763, 437] on button "Duplicate" at bounding box center [780, 439] width 74 height 24
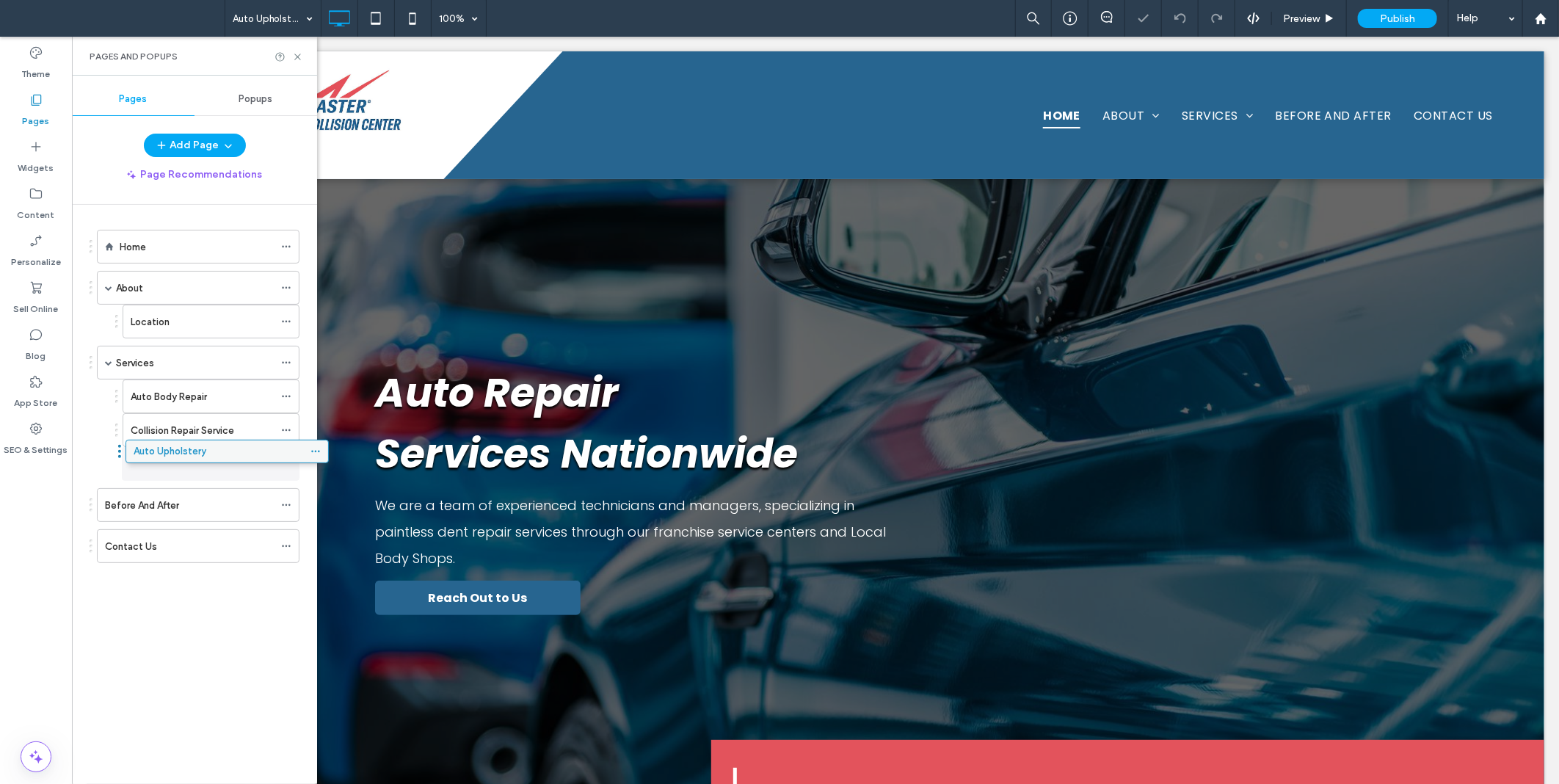
drag, startPoint x: 136, startPoint y: 547, endPoint x: 165, endPoint y: 448, distance: 103.2
click at [101, 596] on div "Home About Location Services Auto Body Repair Collision Repair Service Auto Uph…" at bounding box center [194, 410] width 210 height 376
click at [292, 466] on div at bounding box center [290, 464] width 18 height 22
click at [290, 463] on icon at bounding box center [286, 464] width 10 height 10
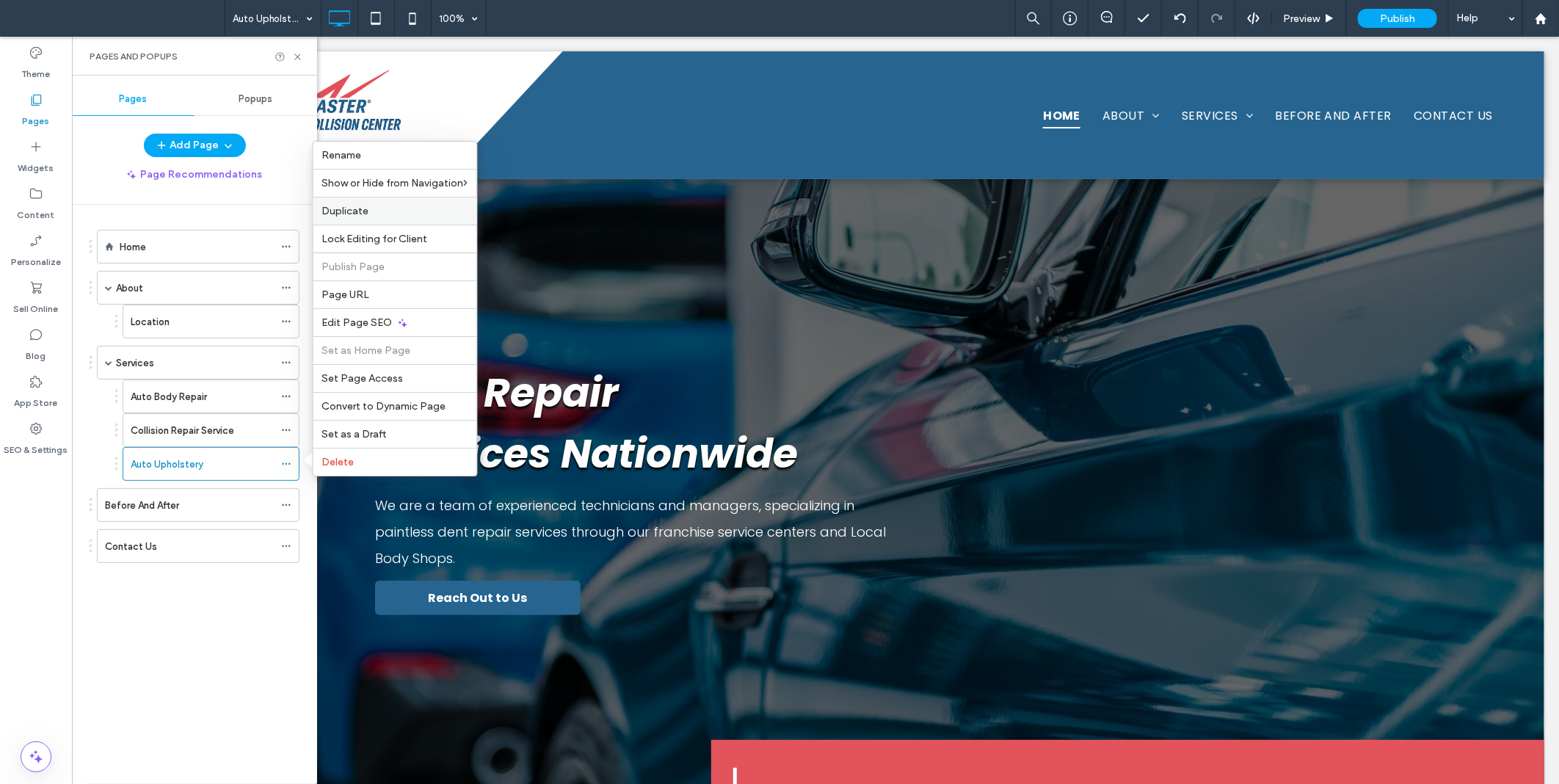
click at [368, 211] on label "Duplicate" at bounding box center [395, 211] width 146 height 12
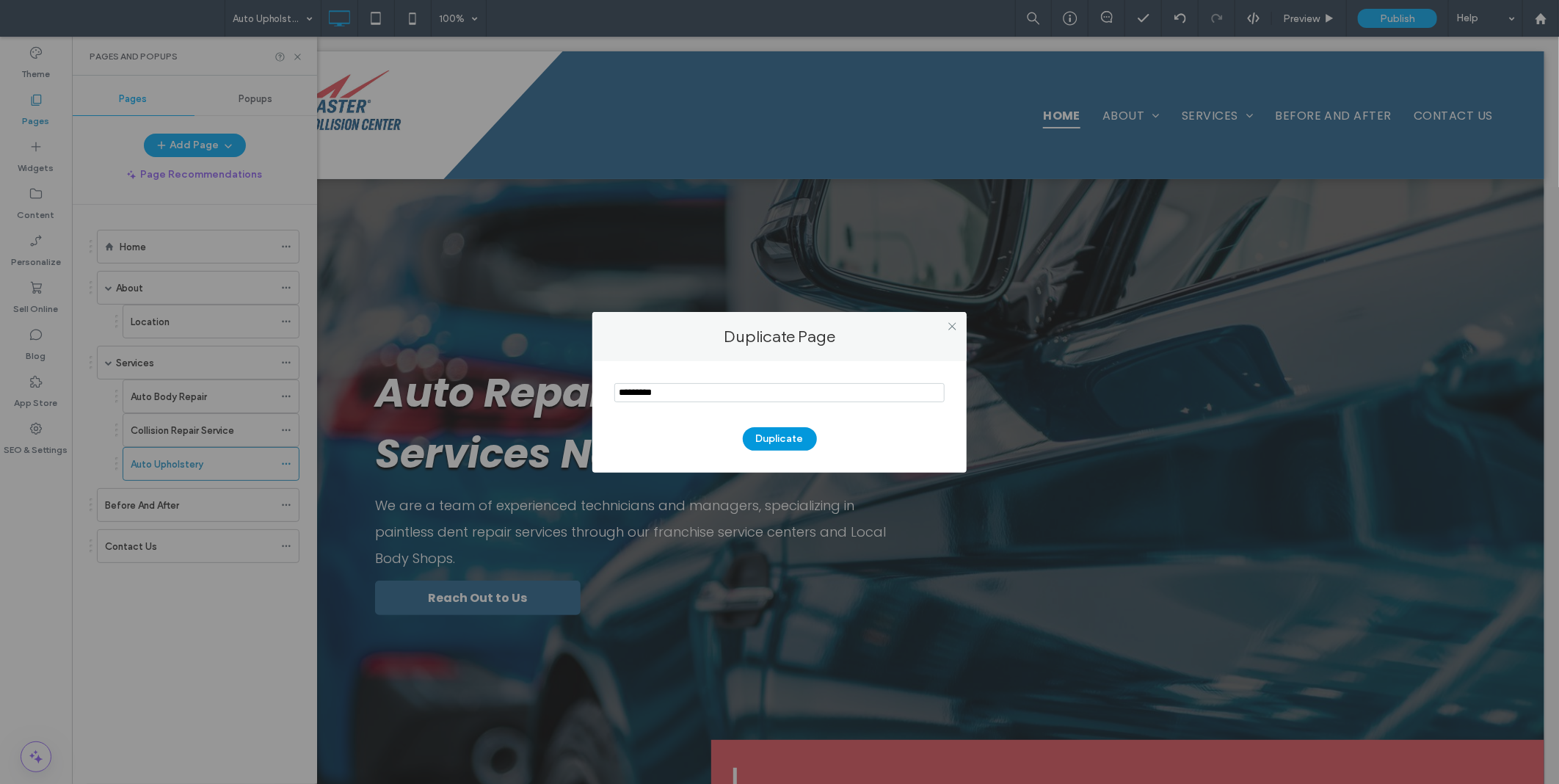
type input "*********"
click at [766, 431] on button "Duplicate" at bounding box center [780, 439] width 74 height 24
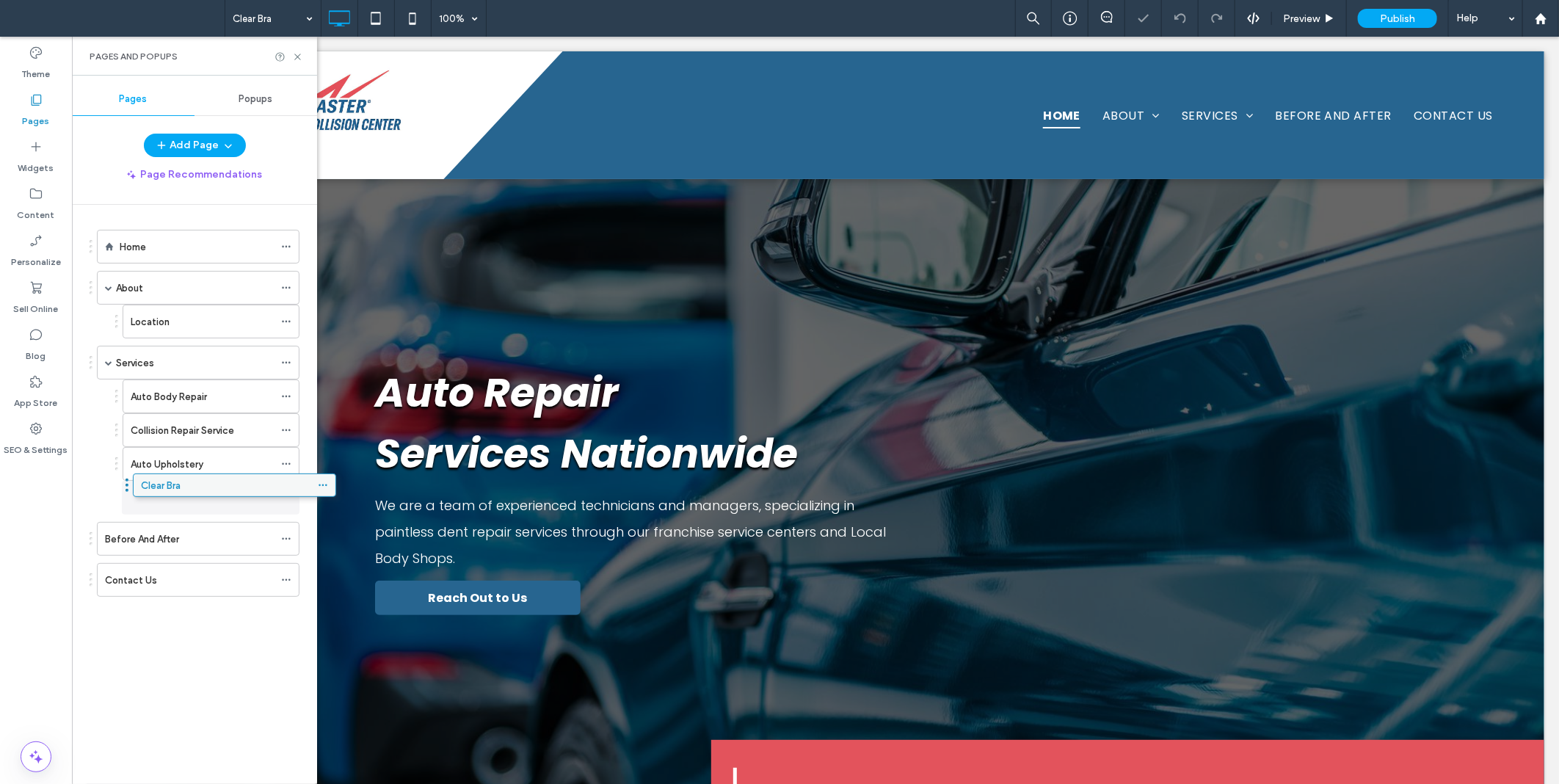
drag, startPoint x: 130, startPoint y: 584, endPoint x: 166, endPoint y: 486, distance: 104.4
drag, startPoint x: 107, startPoint y: 656, endPoint x: 155, endPoint y: 607, distance: 68.6
click at [116, 652] on div "Home About Location Services Auto Body Repair Collision Repair Service Auto Uph…" at bounding box center [203, 491] width 227 height 571
click at [283, 499] on use at bounding box center [286, 498] width 8 height 2
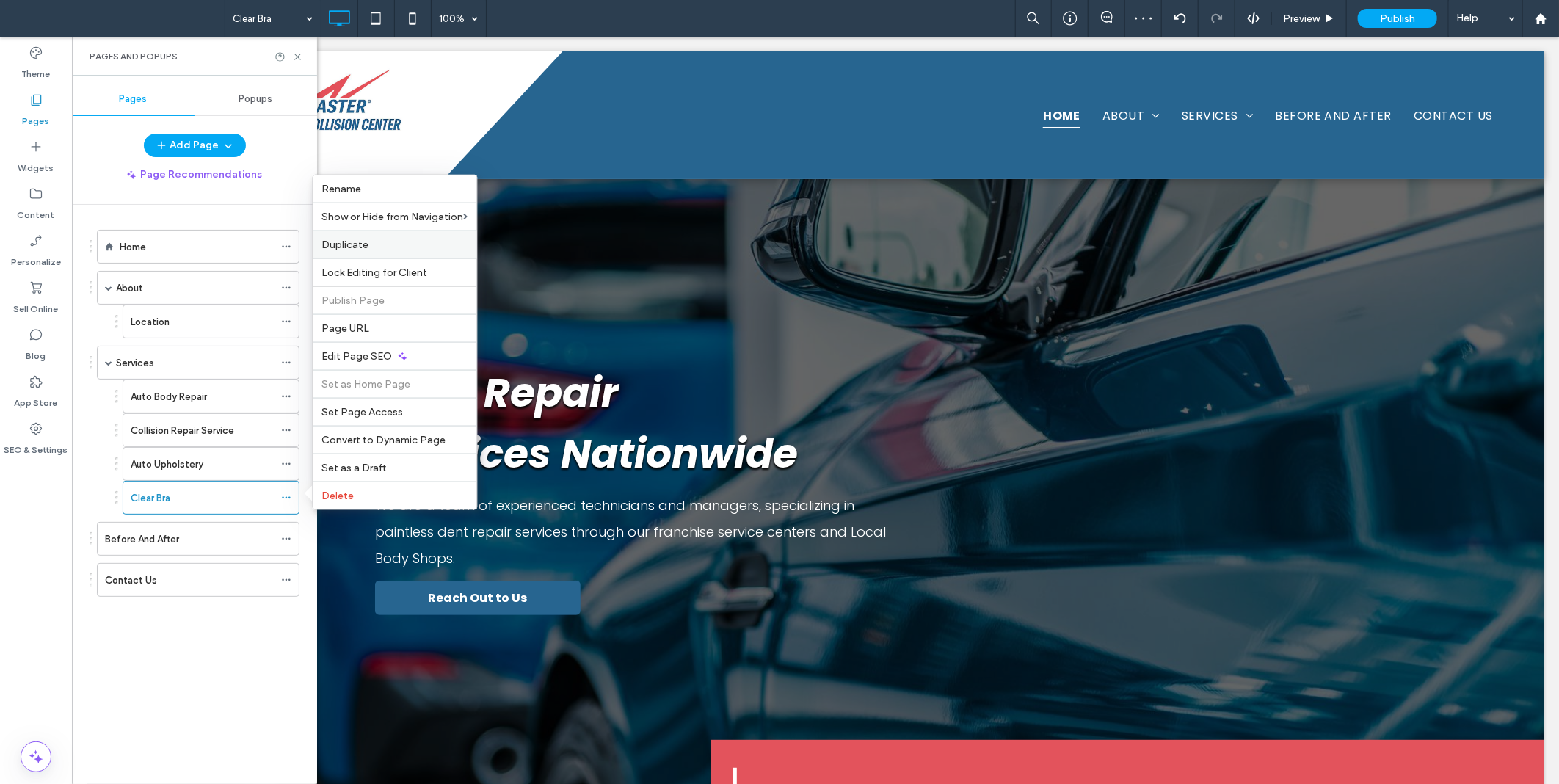
click at [361, 236] on div "Duplicate" at bounding box center [395, 244] width 164 height 28
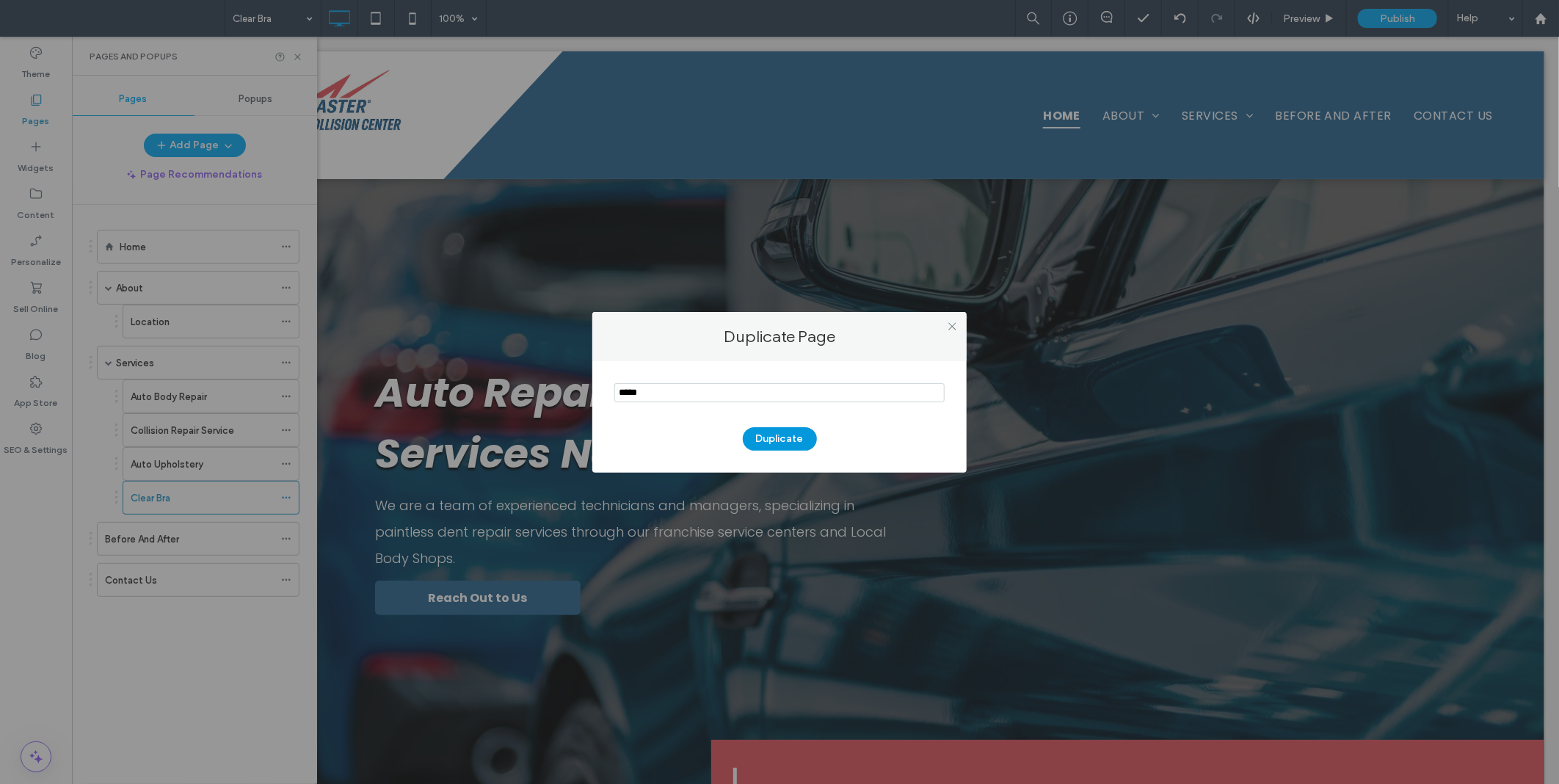
type input "*****"
click at [787, 438] on button "Duplicate" at bounding box center [780, 439] width 74 height 24
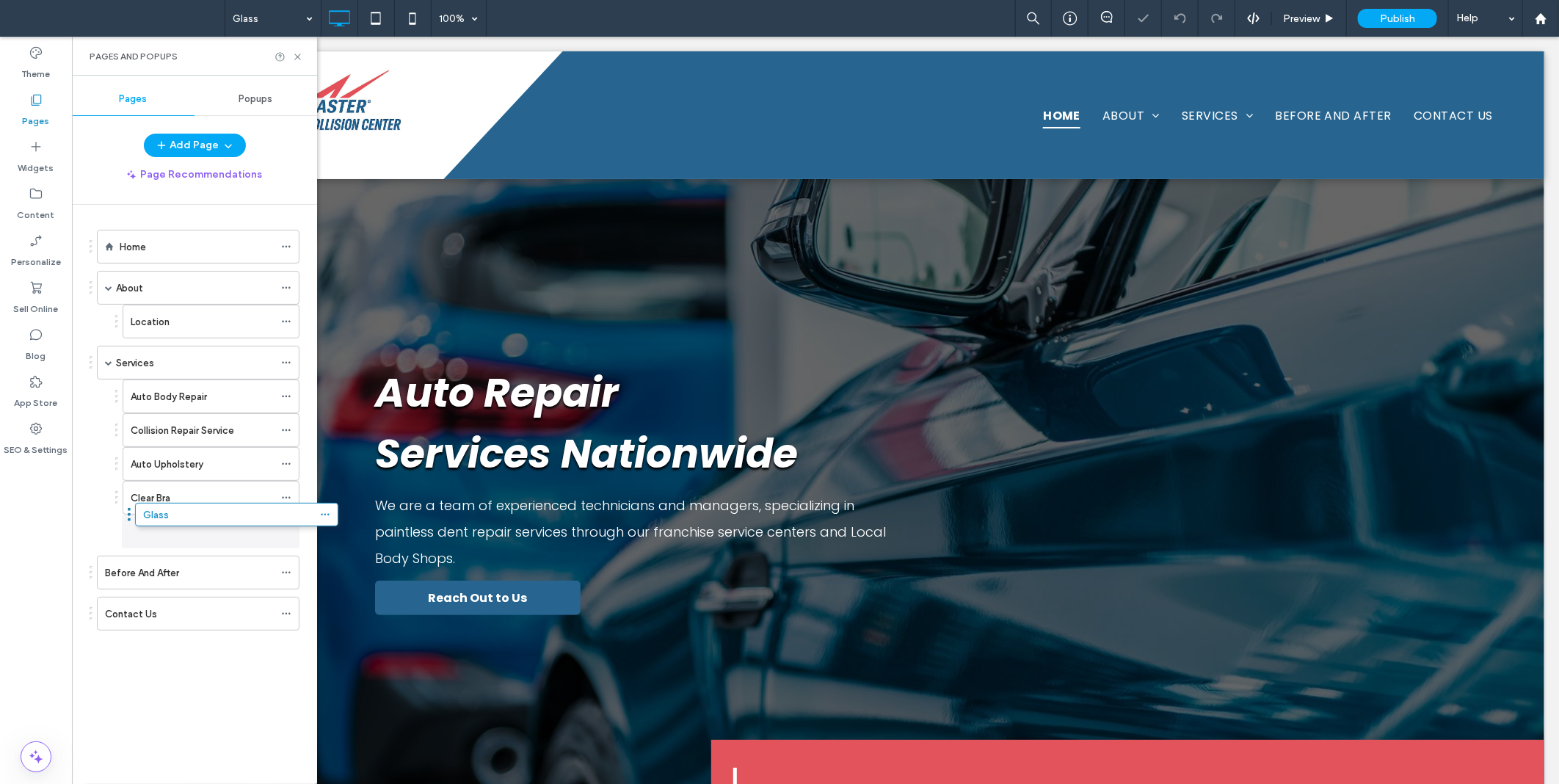
drag, startPoint x: 126, startPoint y: 629, endPoint x: 163, endPoint y: 536, distance: 100.1
click at [109, 702] on div "Home About Location Services Auto Body Repair Collision Repair Service Auto Uph…" at bounding box center [203, 491] width 227 height 571
click at [280, 531] on div "Glass" at bounding box center [211, 531] width 177 height 34
click at [287, 531] on icon at bounding box center [286, 531] width 10 height 10
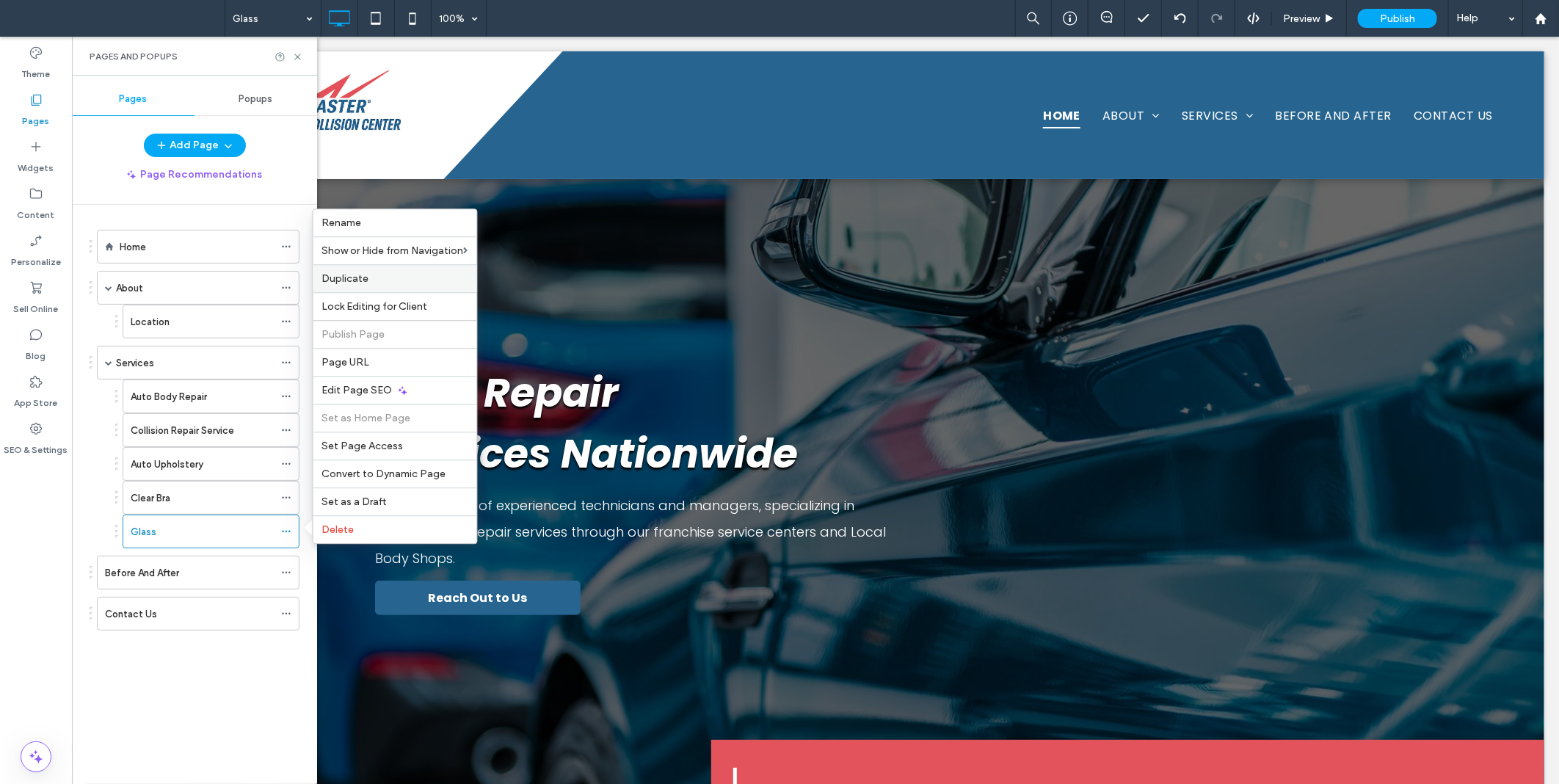
click at [360, 276] on span "Duplicate" at bounding box center [345, 279] width 47 height 12
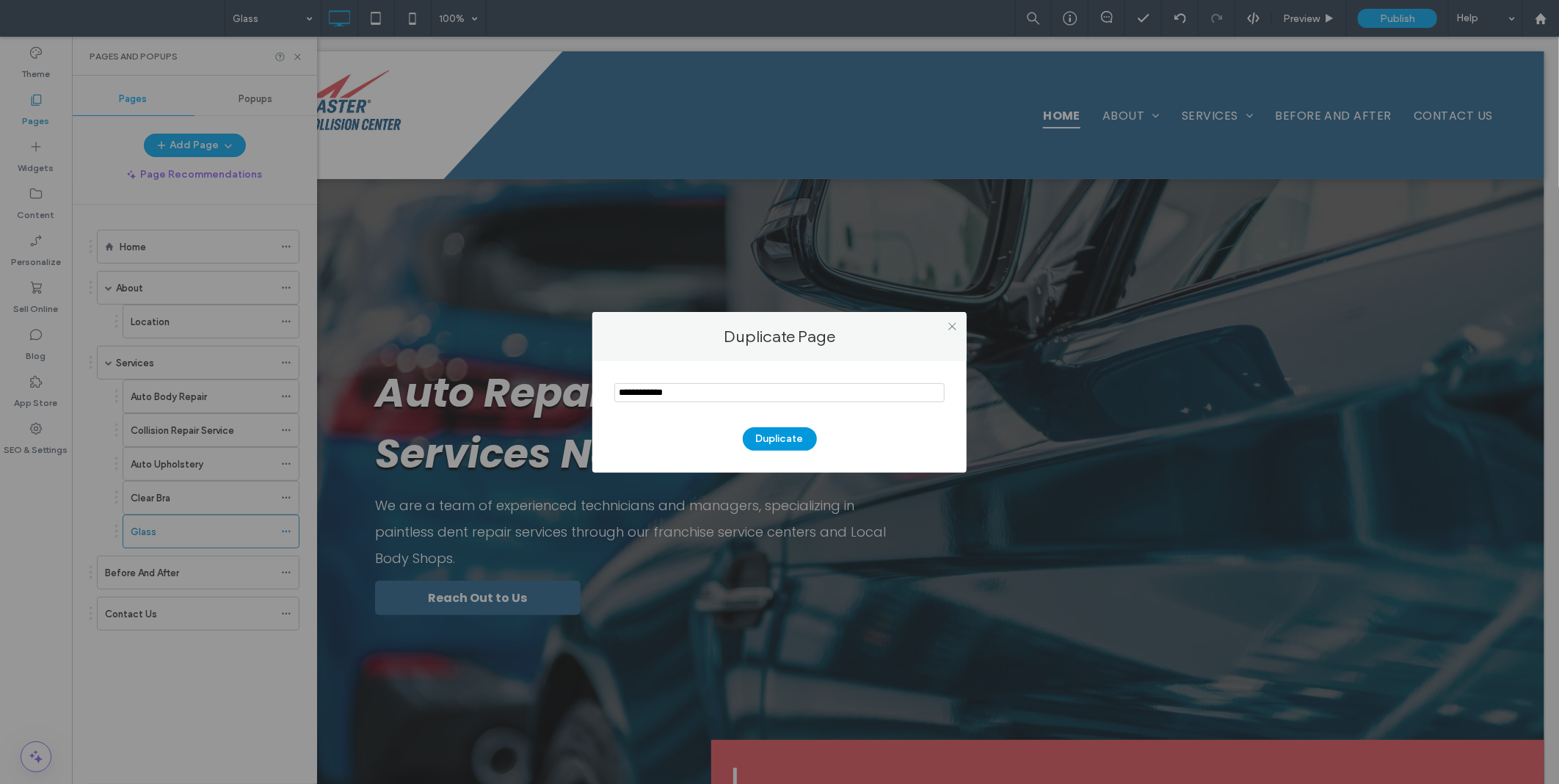
type input "**********"
click at [773, 442] on button "Duplicate" at bounding box center [780, 439] width 74 height 24
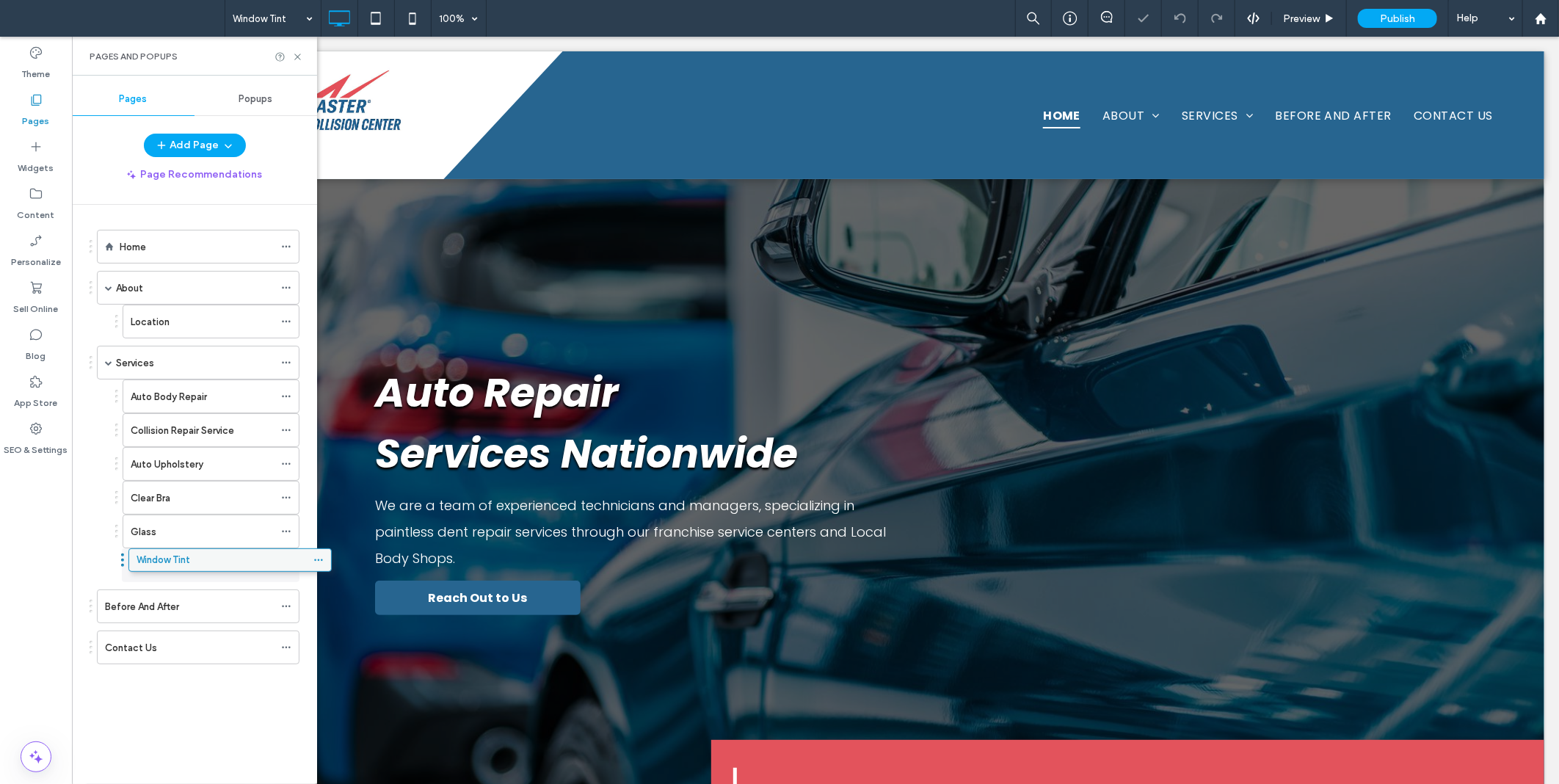
drag, startPoint x: 128, startPoint y: 650, endPoint x: 162, endPoint y: 554, distance: 101.8
drag, startPoint x: 110, startPoint y: 712, endPoint x: 129, endPoint y: 686, distance: 32.2
click at [110, 712] on div "Home About Location Services Auto Body Repair Collision Repair Service Auto Uph…" at bounding box center [203, 491] width 227 height 571
click at [294, 566] on div at bounding box center [290, 565] width 18 height 22
click at [290, 566] on use at bounding box center [286, 565] width 8 height 2
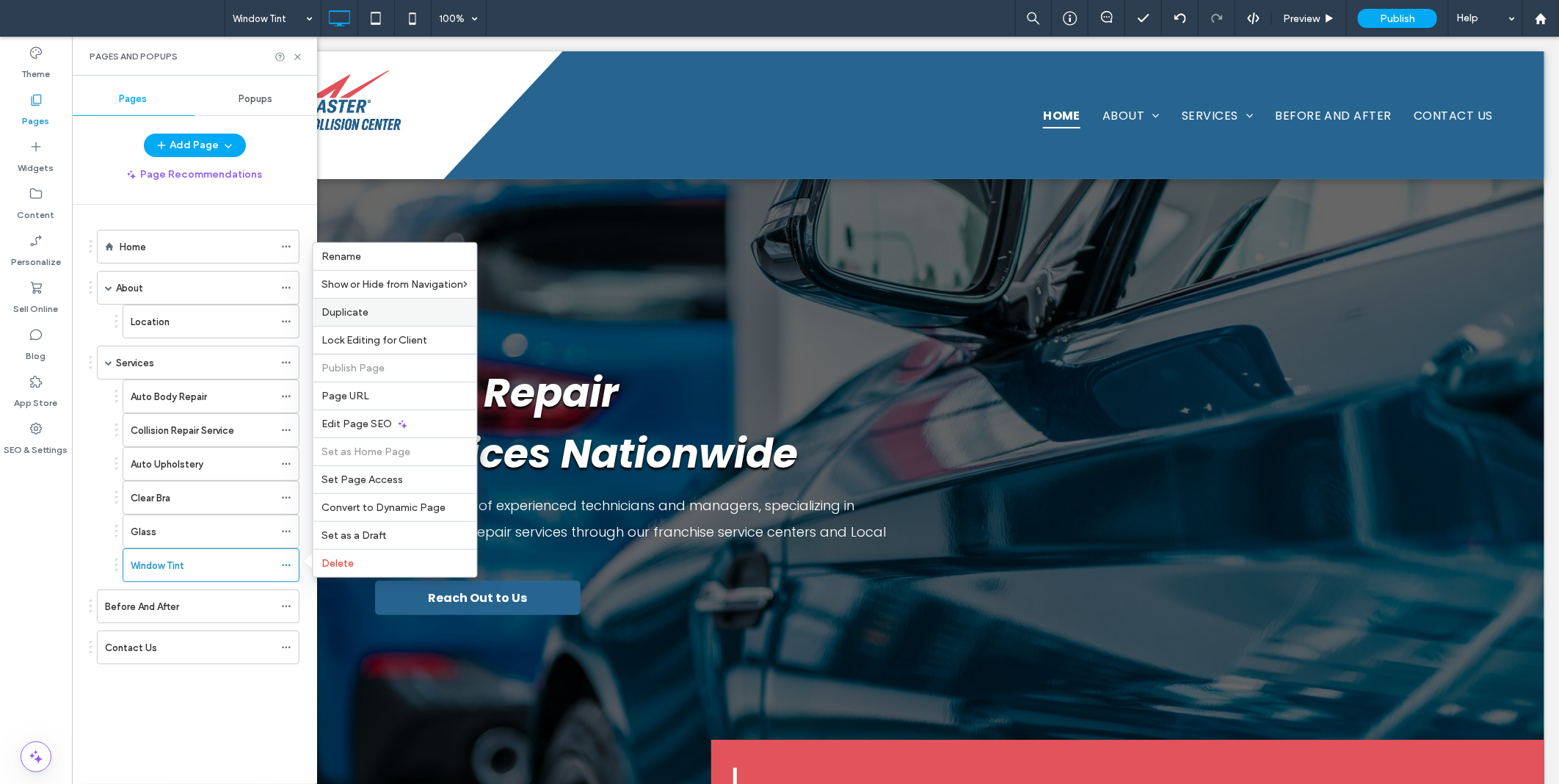
click at [357, 321] on div "Duplicate" at bounding box center [395, 312] width 164 height 28
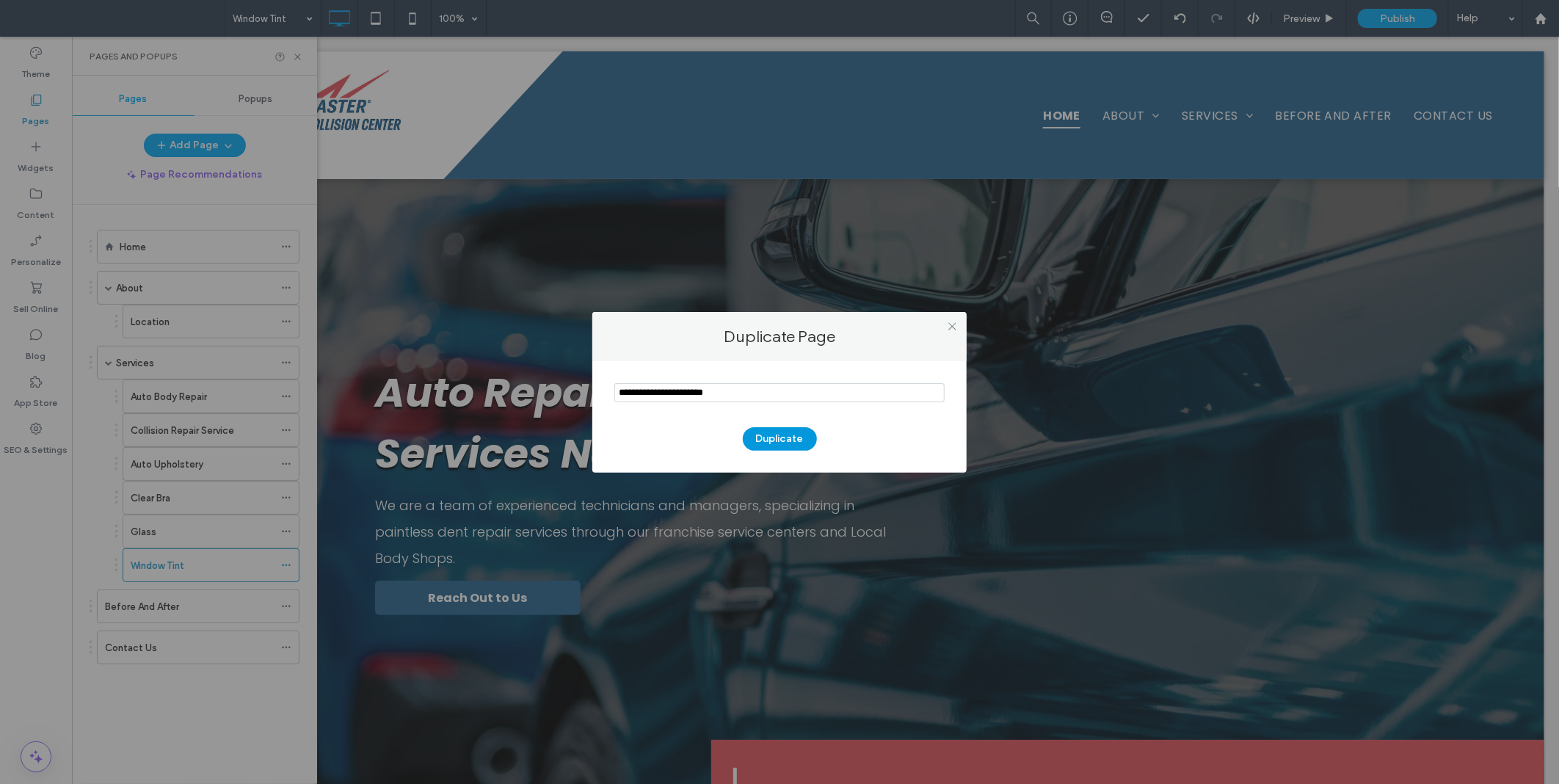
type input "**********"
click at [767, 438] on button "Duplicate" at bounding box center [780, 439] width 74 height 24
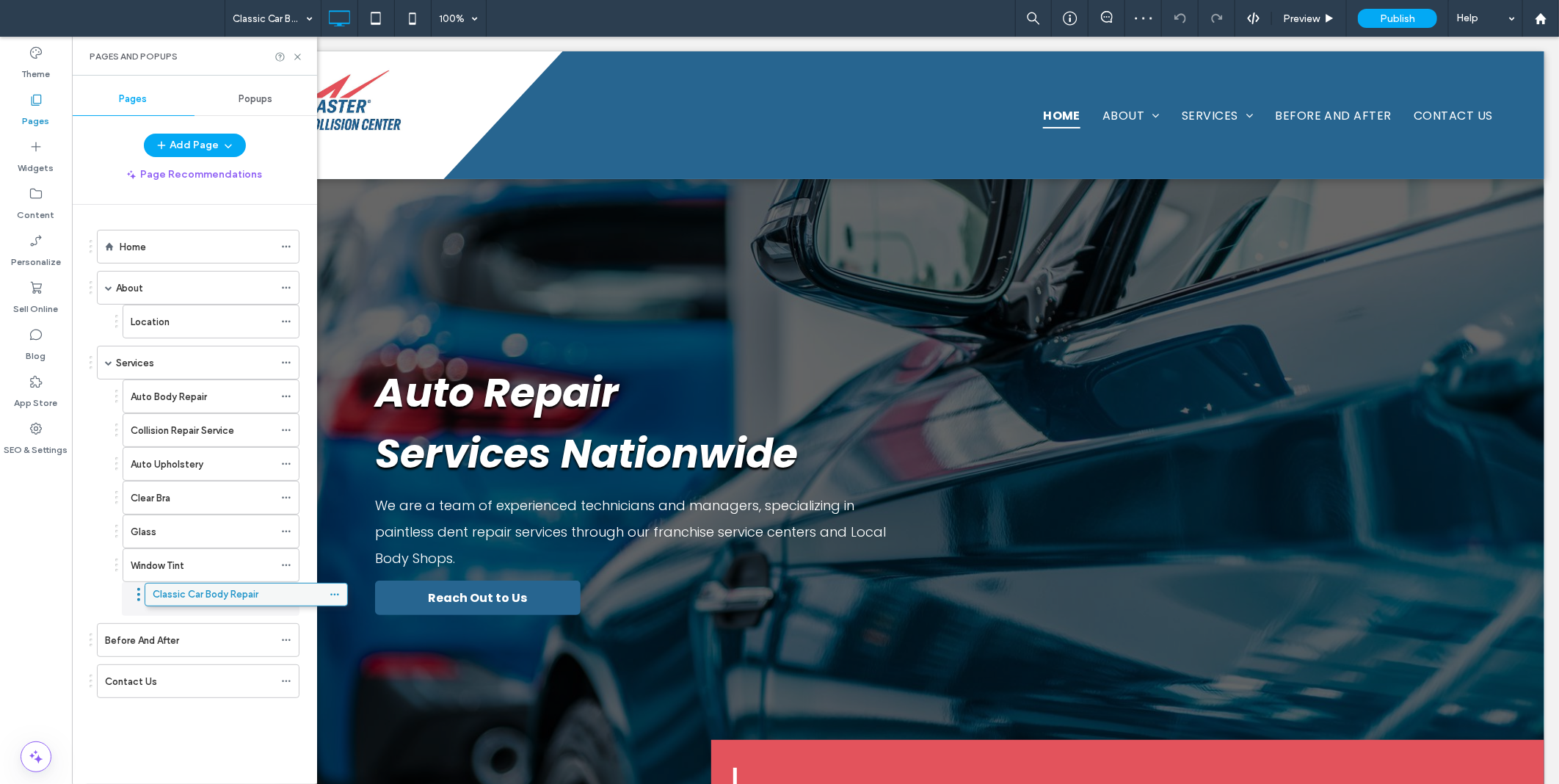
drag, startPoint x: 140, startPoint y: 688, endPoint x: 188, endPoint y: 597, distance: 102.9
drag, startPoint x: 120, startPoint y: 724, endPoint x: 206, endPoint y: 665, distance: 104.3
click at [122, 724] on div "Home About Location Services Auto Body Repair Collision Repair Service Auto Uph…" at bounding box center [194, 477] width 210 height 511
click at [290, 598] on icon at bounding box center [286, 598] width 10 height 10
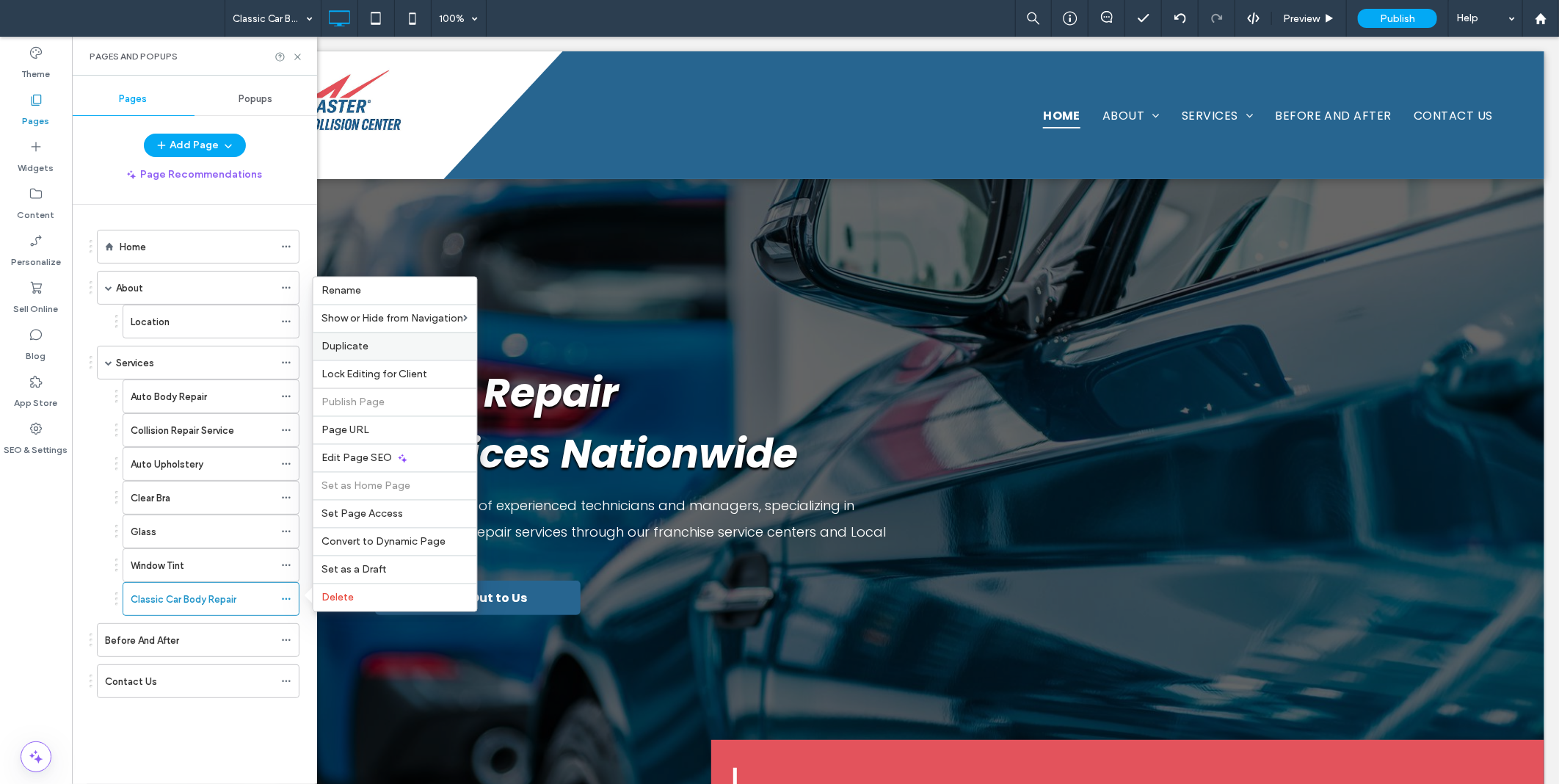
click at [374, 348] on label "Duplicate" at bounding box center [395, 347] width 146 height 12
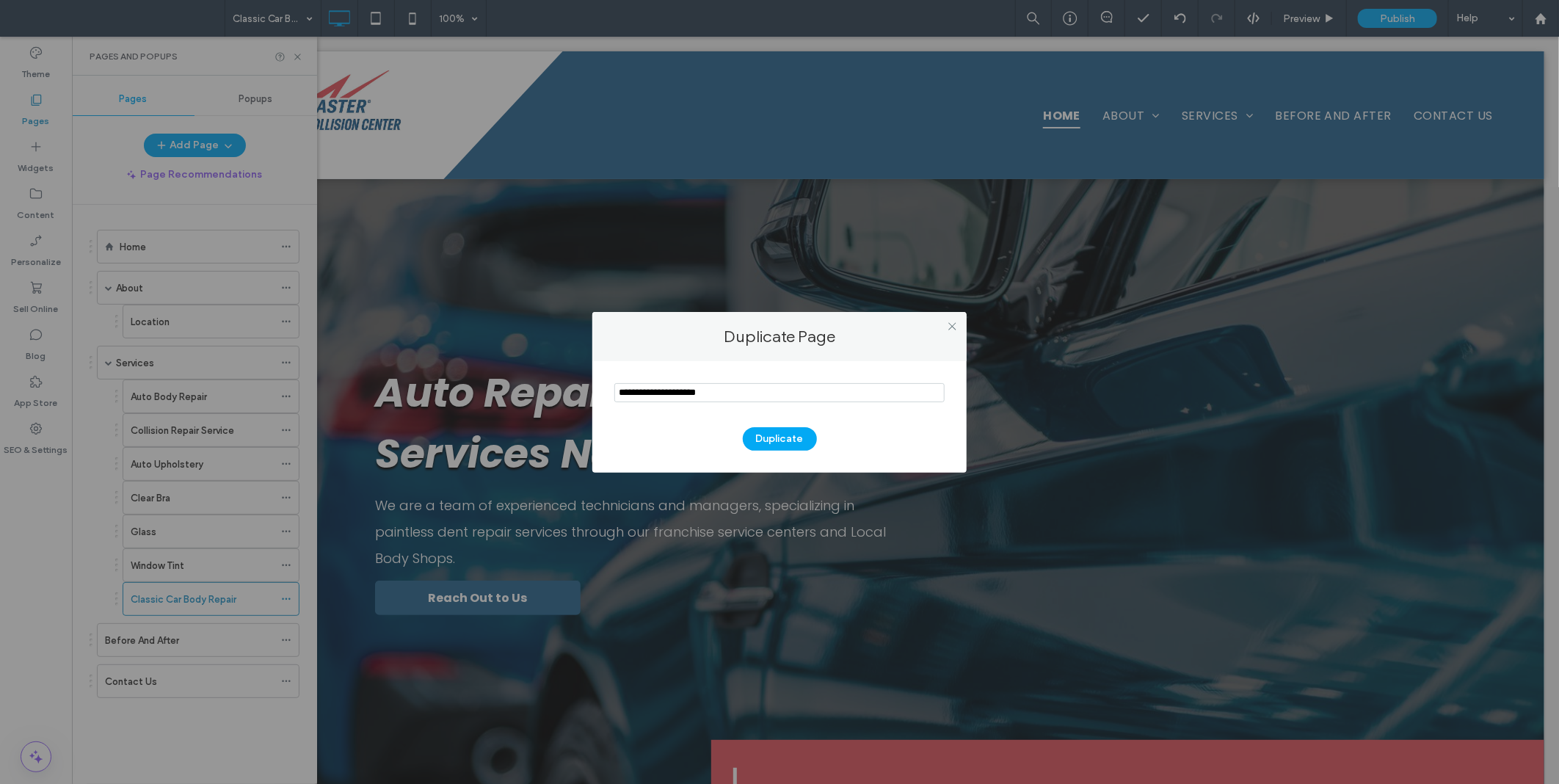
type input "**********"
click at [780, 431] on button "Duplicate" at bounding box center [780, 439] width 74 height 24
click at [783, 442] on button "Duplicate" at bounding box center [780, 439] width 74 height 24
click at [0, 0] on div at bounding box center [0, 0] width 0 height 0
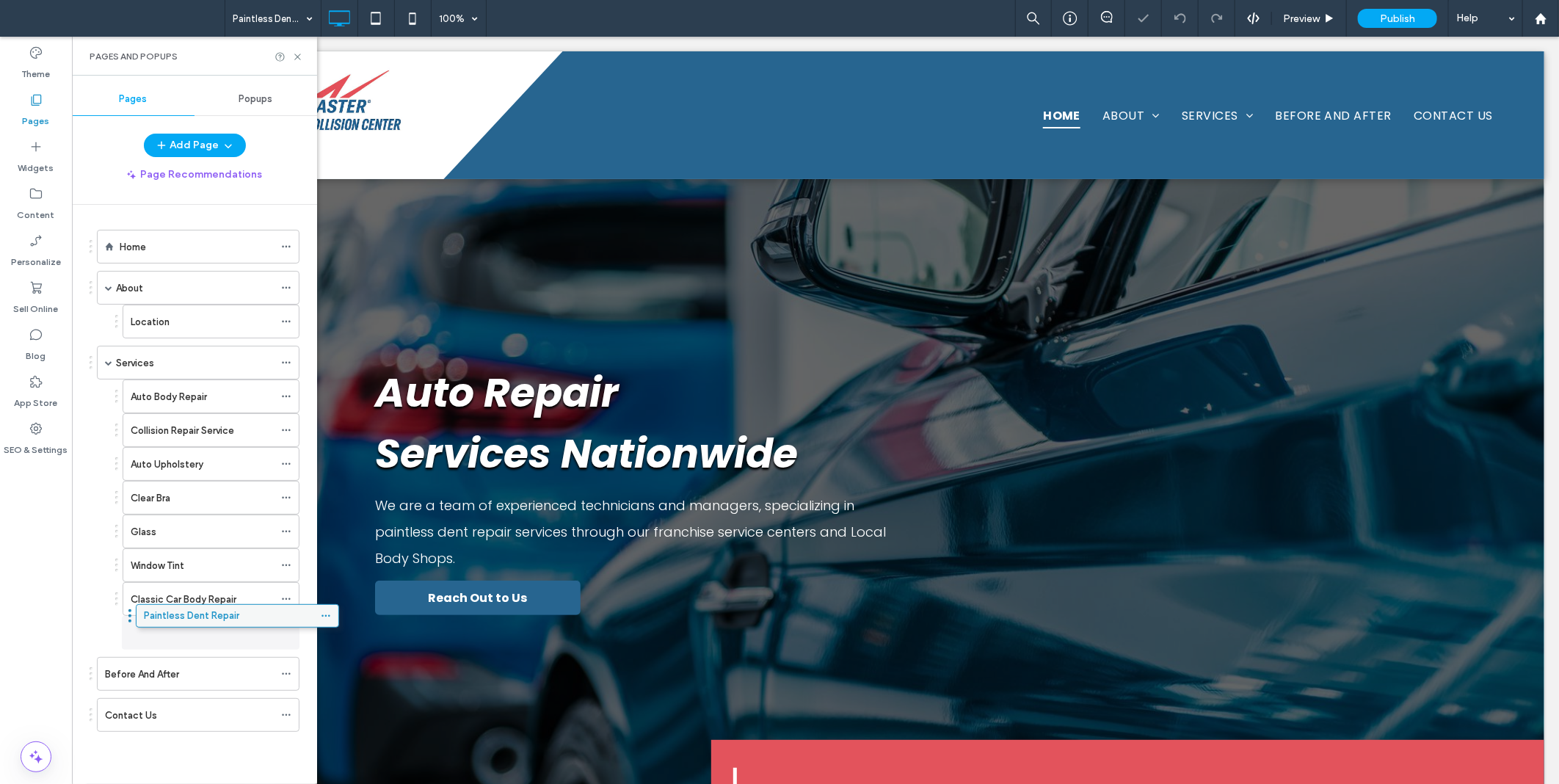
drag, startPoint x: 149, startPoint y: 729, endPoint x: 189, endPoint y: 626, distance: 110.5
click at [292, 635] on div at bounding box center [290, 632] width 18 height 22
click at [285, 632] on icon at bounding box center [286, 632] width 10 height 10
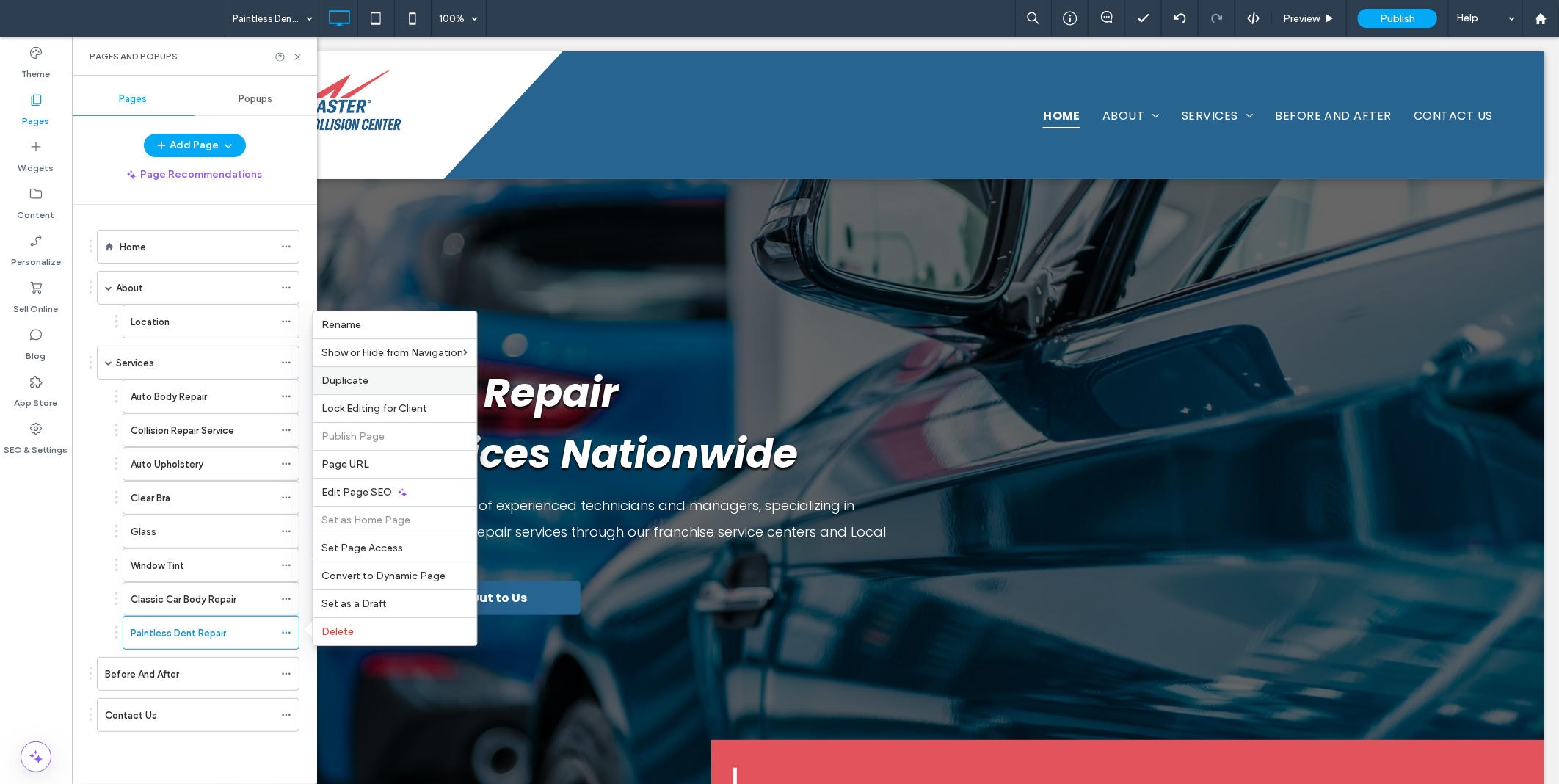
click at [358, 384] on span "Duplicate" at bounding box center [345, 380] width 47 height 12
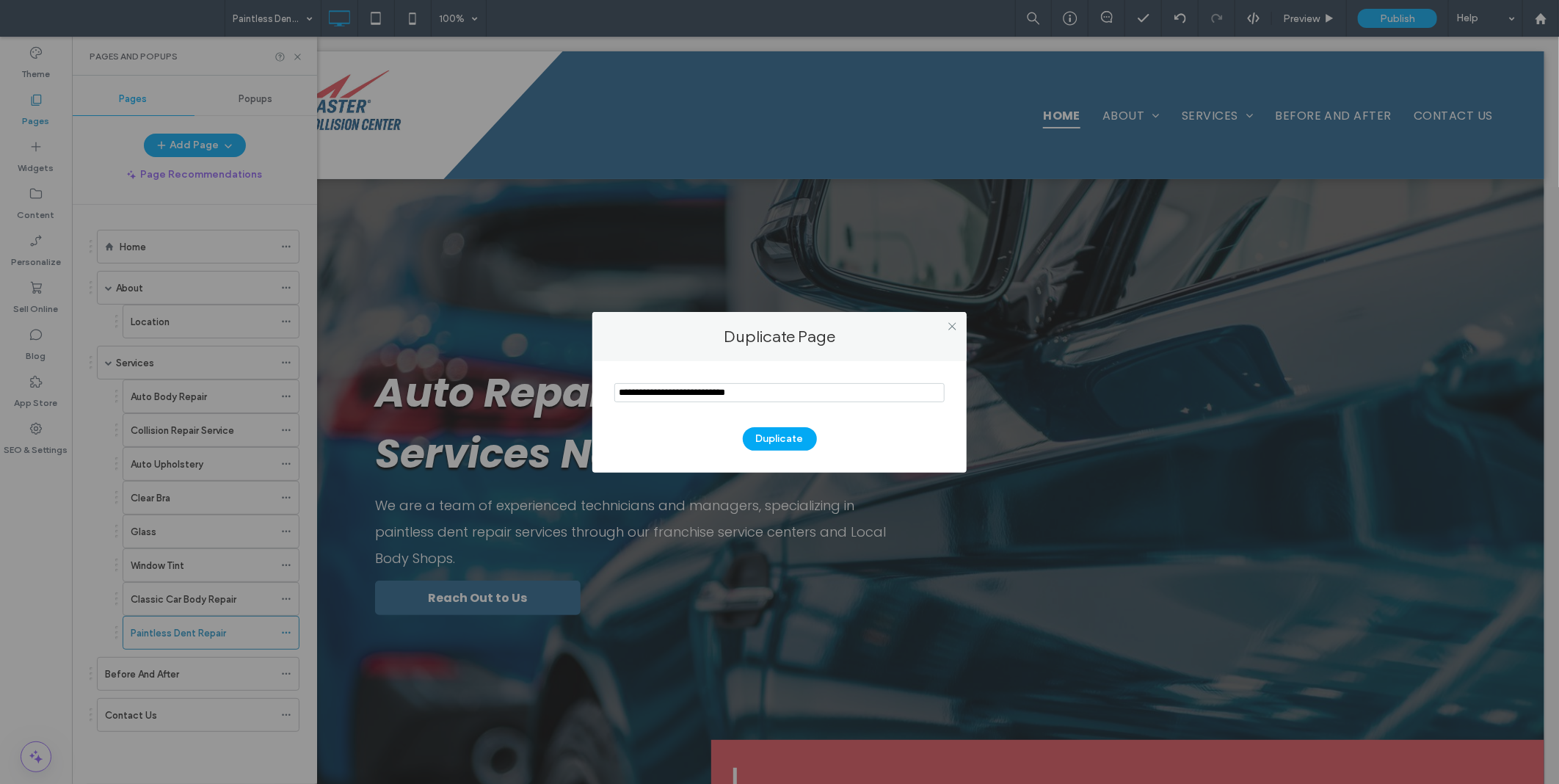
click at [729, 393] on input "notEmpty" at bounding box center [780, 393] width 330 height 19
type input "**********"
click at [780, 437] on button "Duplicate" at bounding box center [780, 439] width 74 height 24
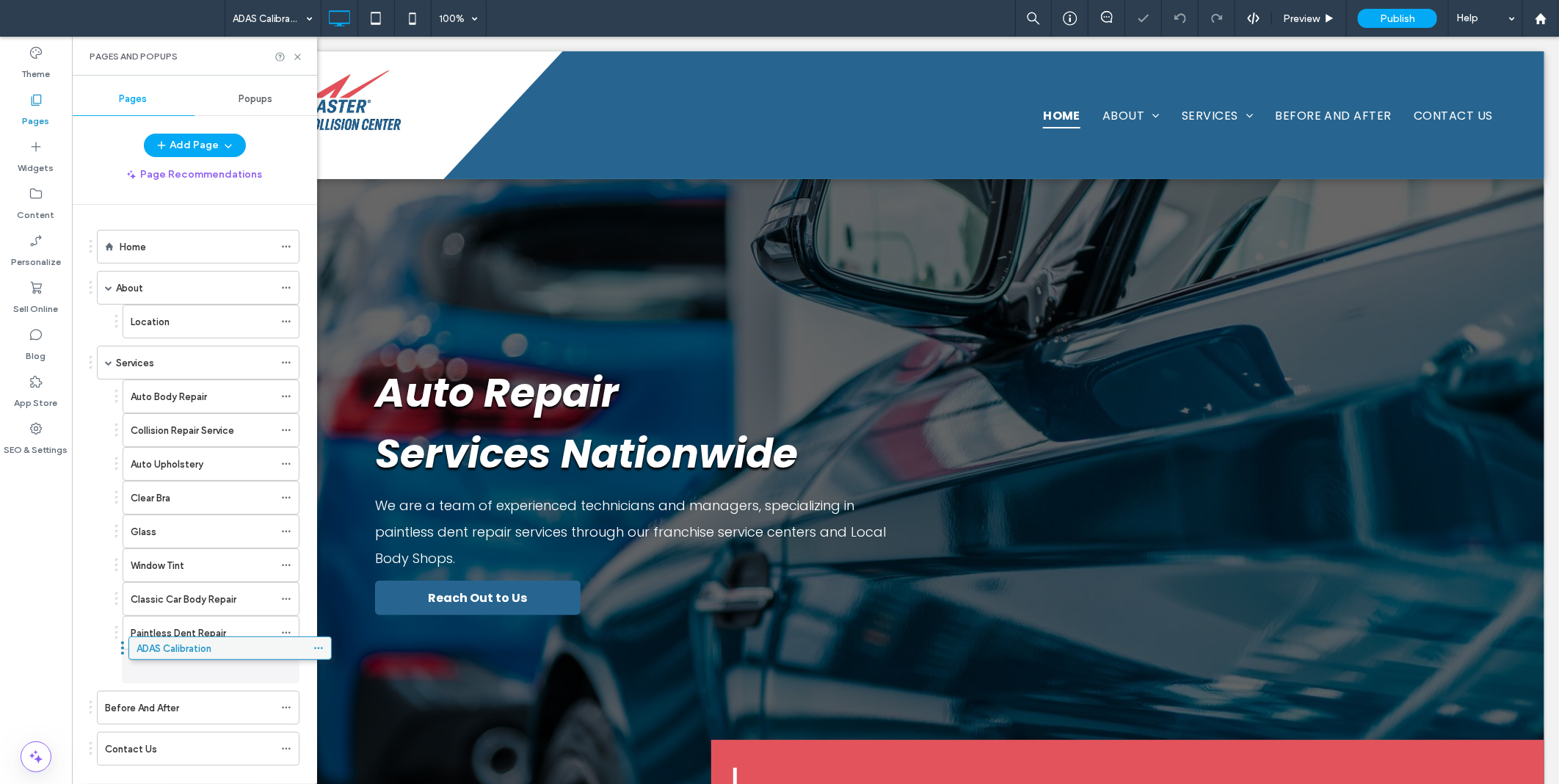
drag, startPoint x: 157, startPoint y: 669, endPoint x: 158, endPoint y: 653, distance: 16.0
click at [134, 362] on label "Services" at bounding box center [136, 363] width 39 height 25
click at [106, 364] on span at bounding box center [109, 363] width 8 height 8
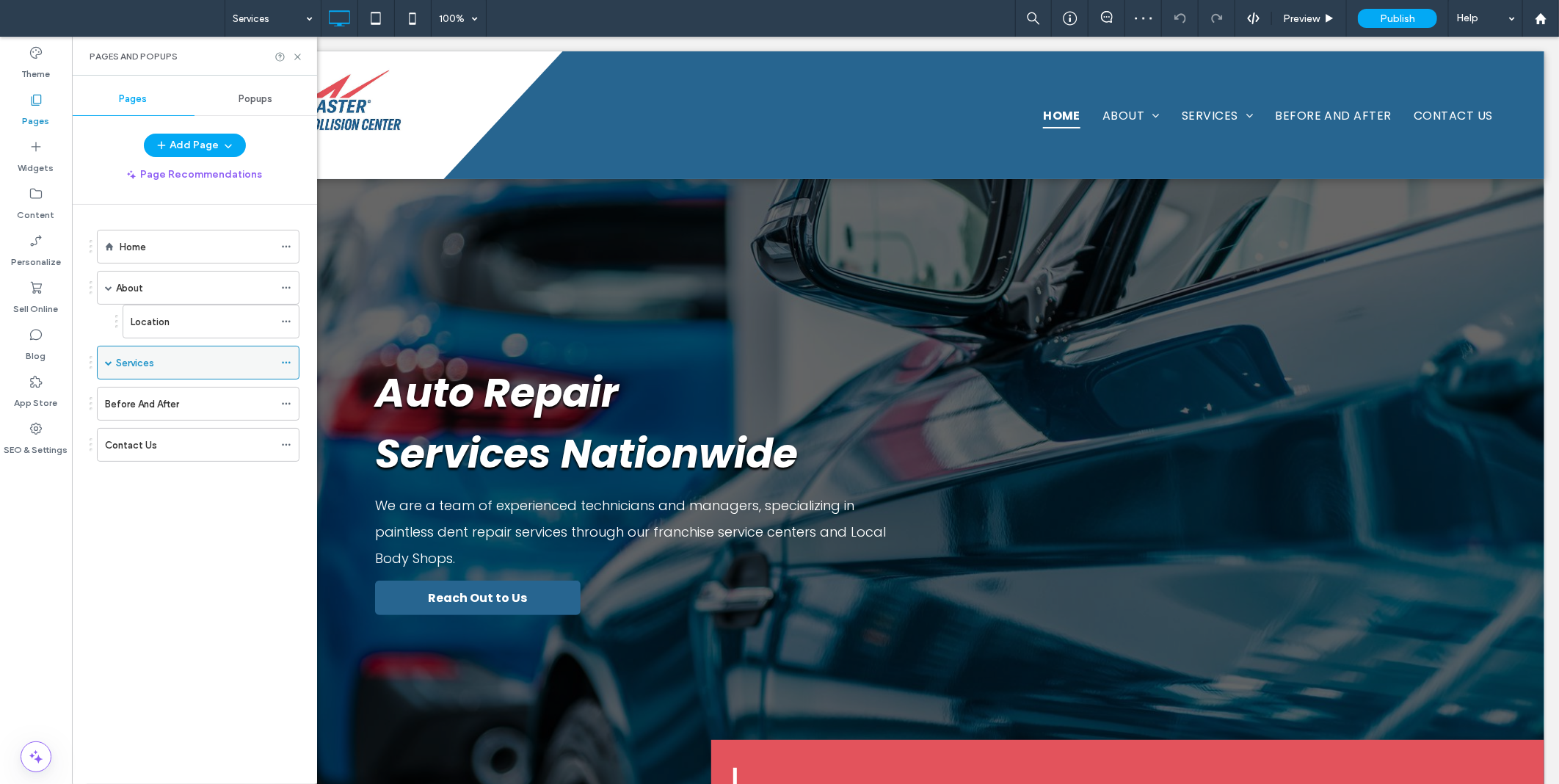
click at [106, 364] on span at bounding box center [109, 363] width 8 height 8
